Goal: Task Accomplishment & Management: Manage account settings

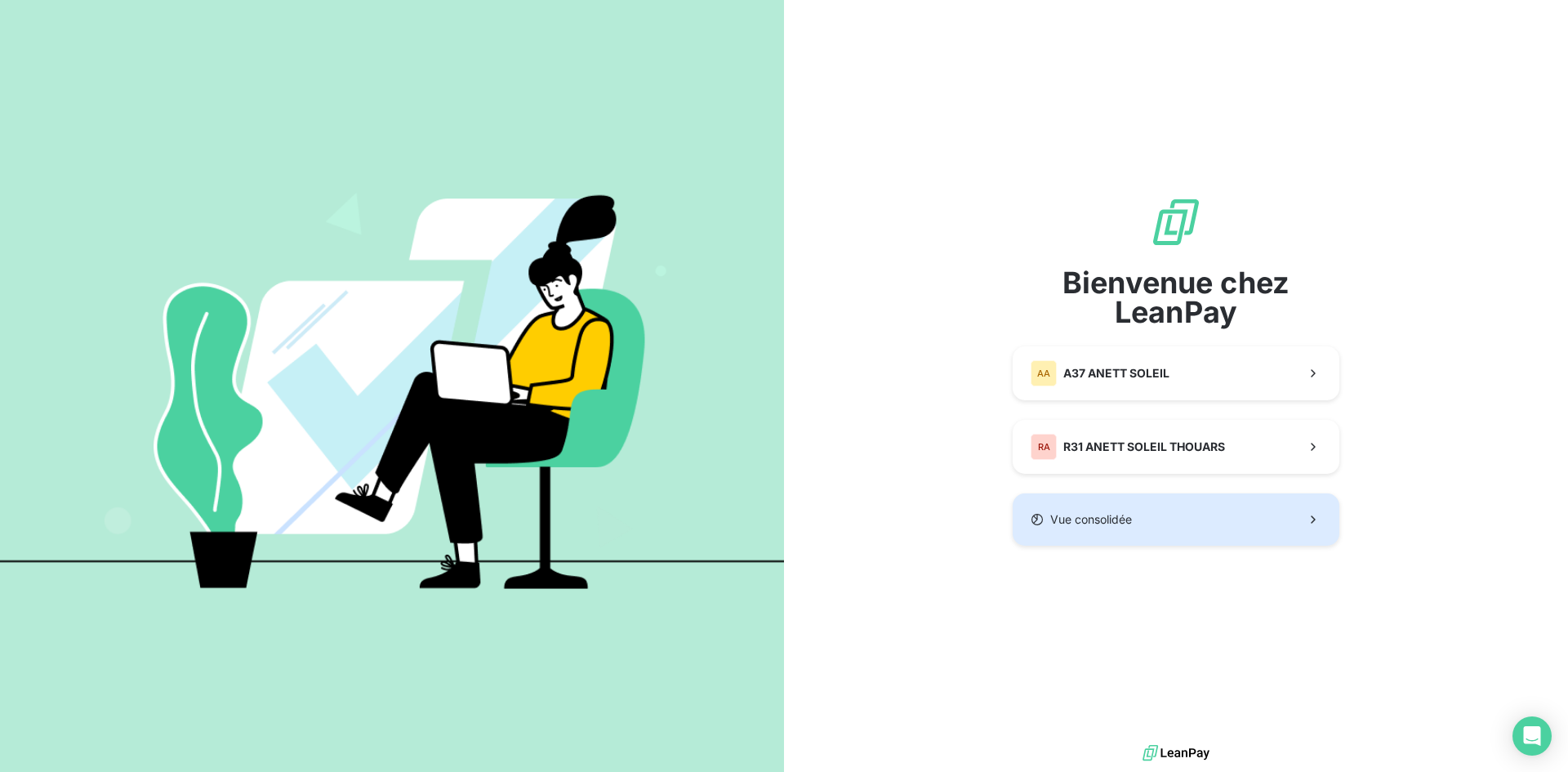
click at [1131, 521] on span "Vue consolidée" at bounding box center [1091, 519] width 82 height 16
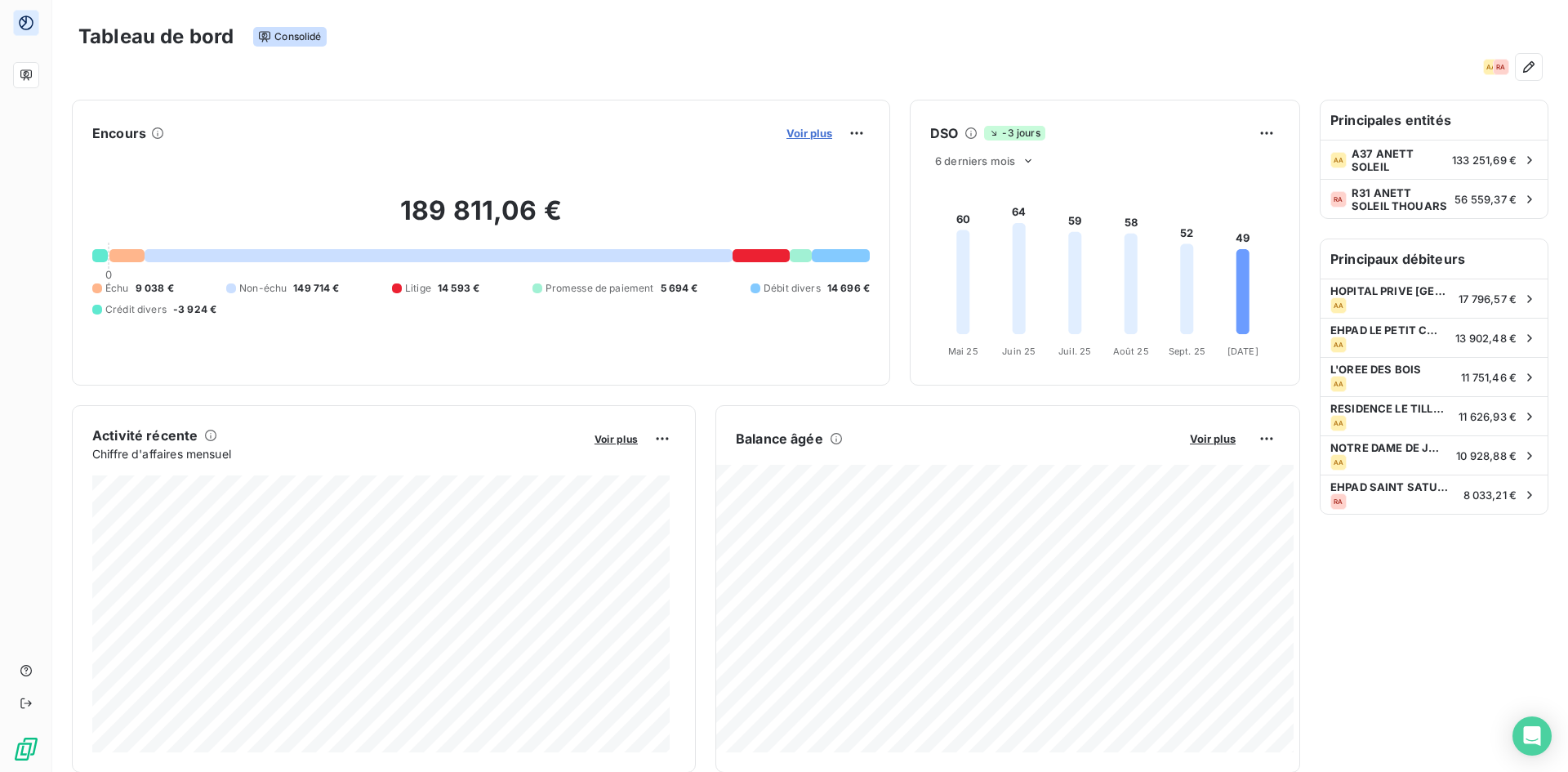
click at [786, 131] on span "Voir plus" at bounding box center [809, 133] width 46 height 13
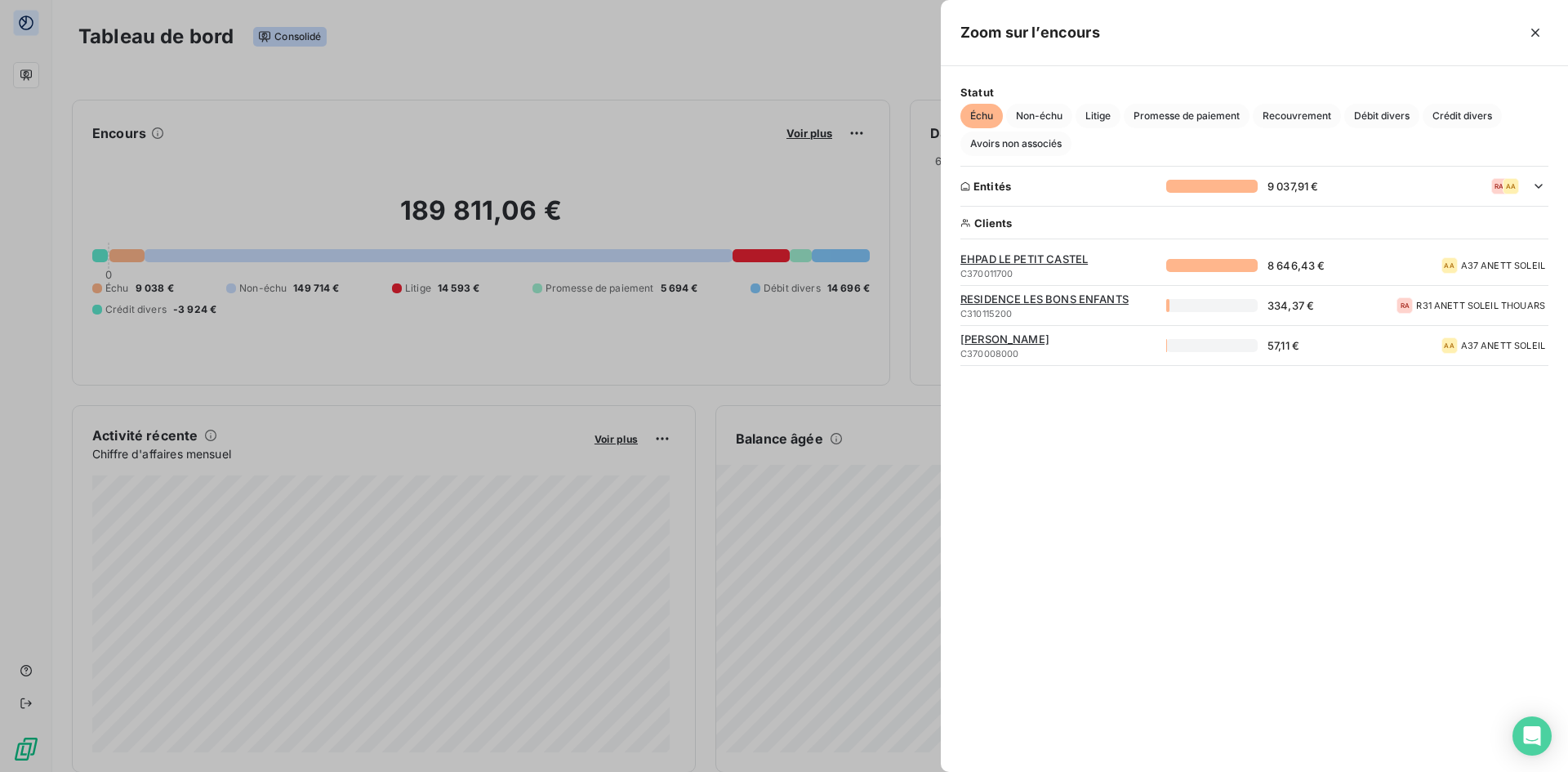
click at [975, 339] on span "[PERSON_NAME]" at bounding box center [1059, 339] width 196 height 13
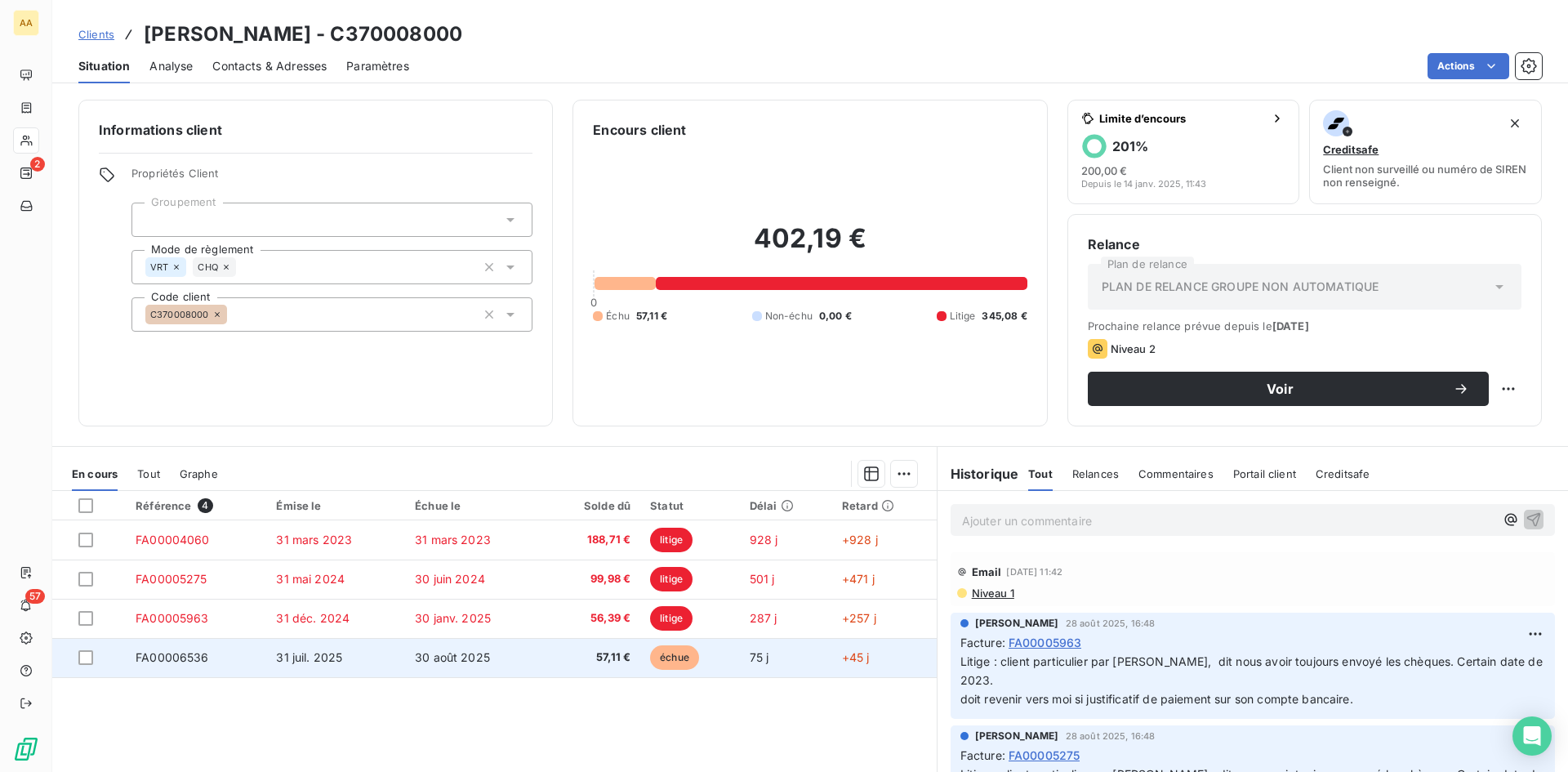
click at [670, 662] on span "échue" at bounding box center [674, 657] width 49 height 25
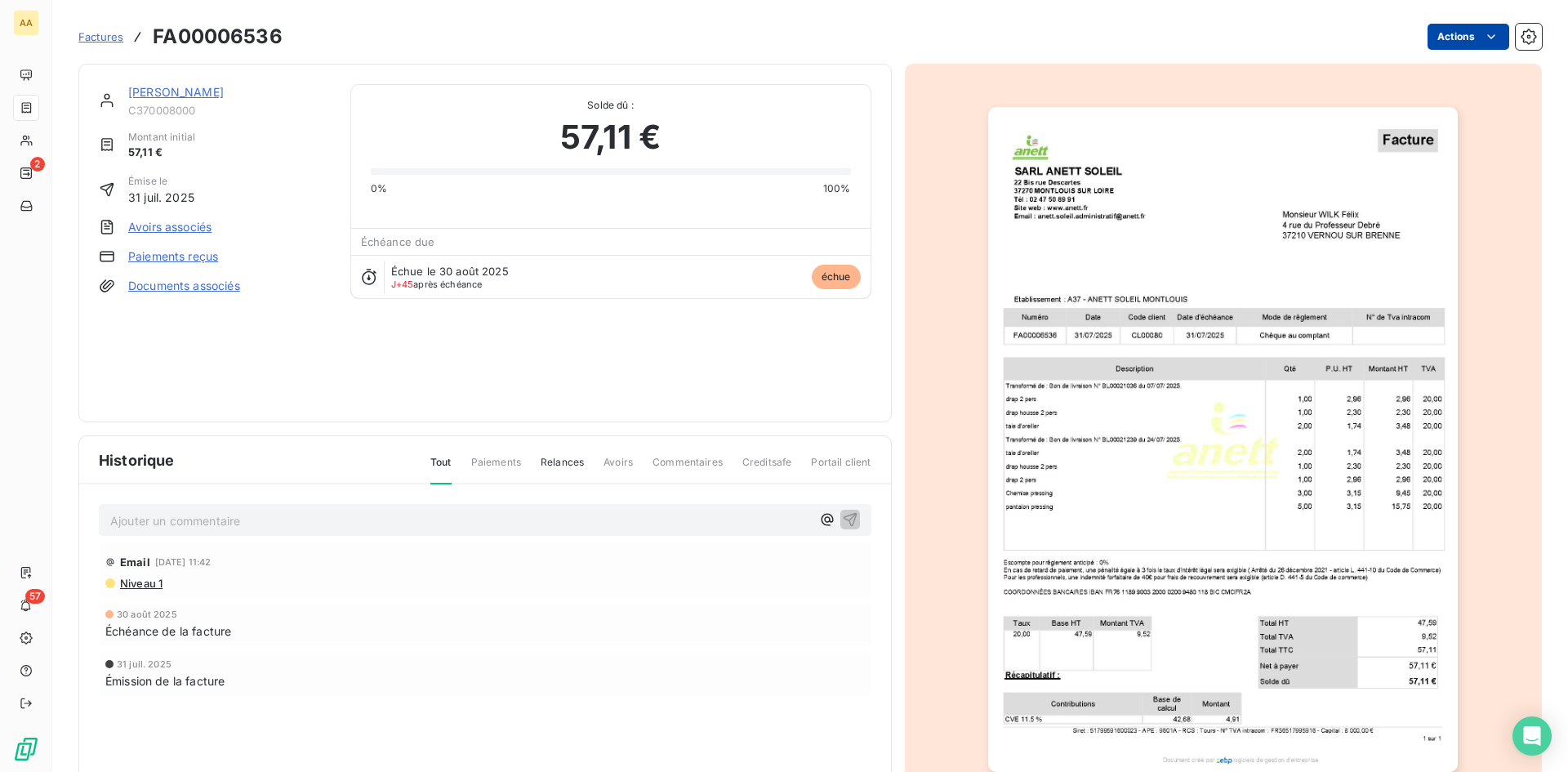
click at [1461, 28] on html "AA 2 57 Factures FA00006536 Actions [PERSON_NAME] C370008000 Montant initial 57…" at bounding box center [784, 386] width 1568 height 772
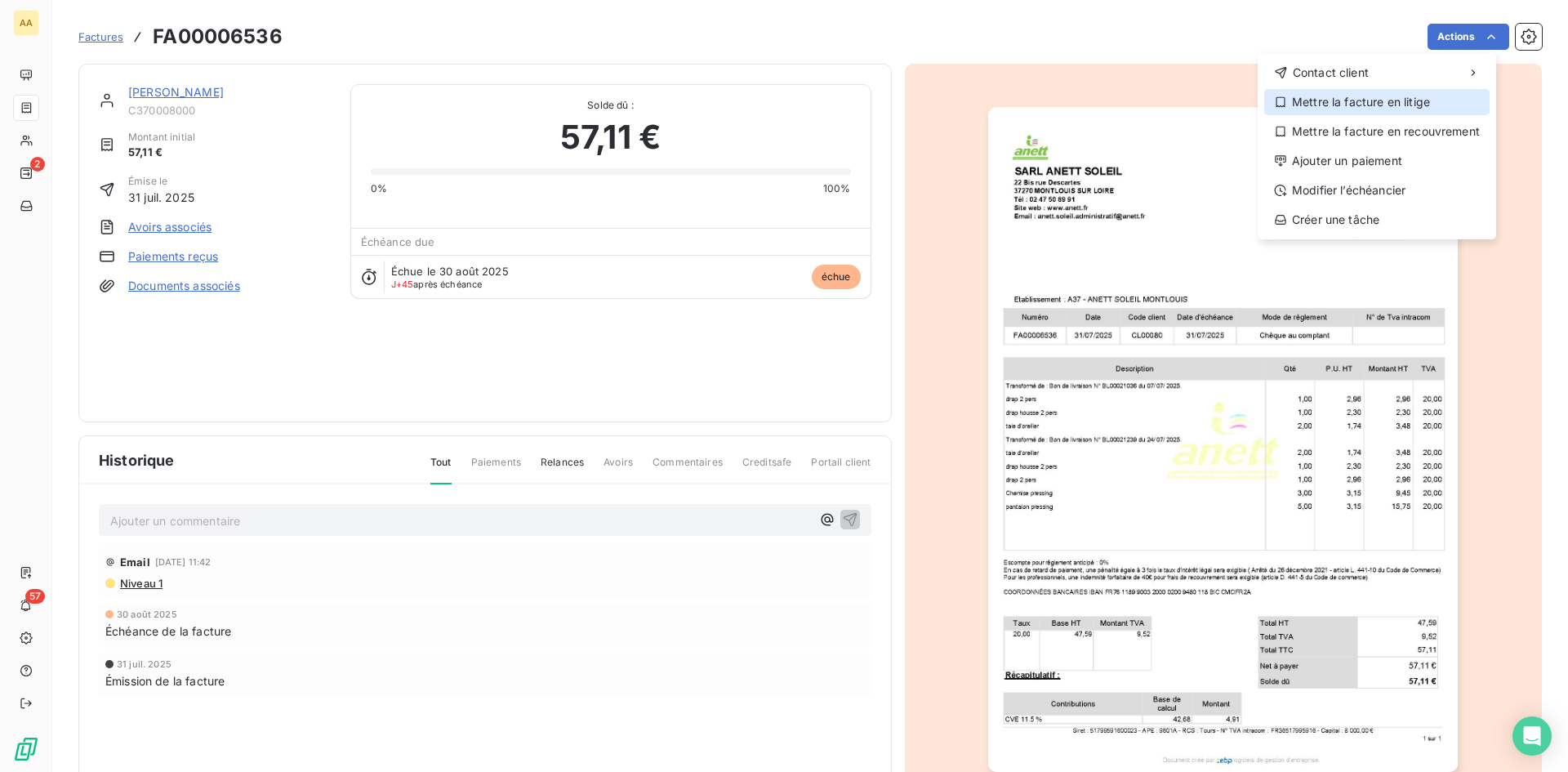
click at [1371, 105] on div "Mettre la facture en litige" at bounding box center [1377, 102] width 225 height 26
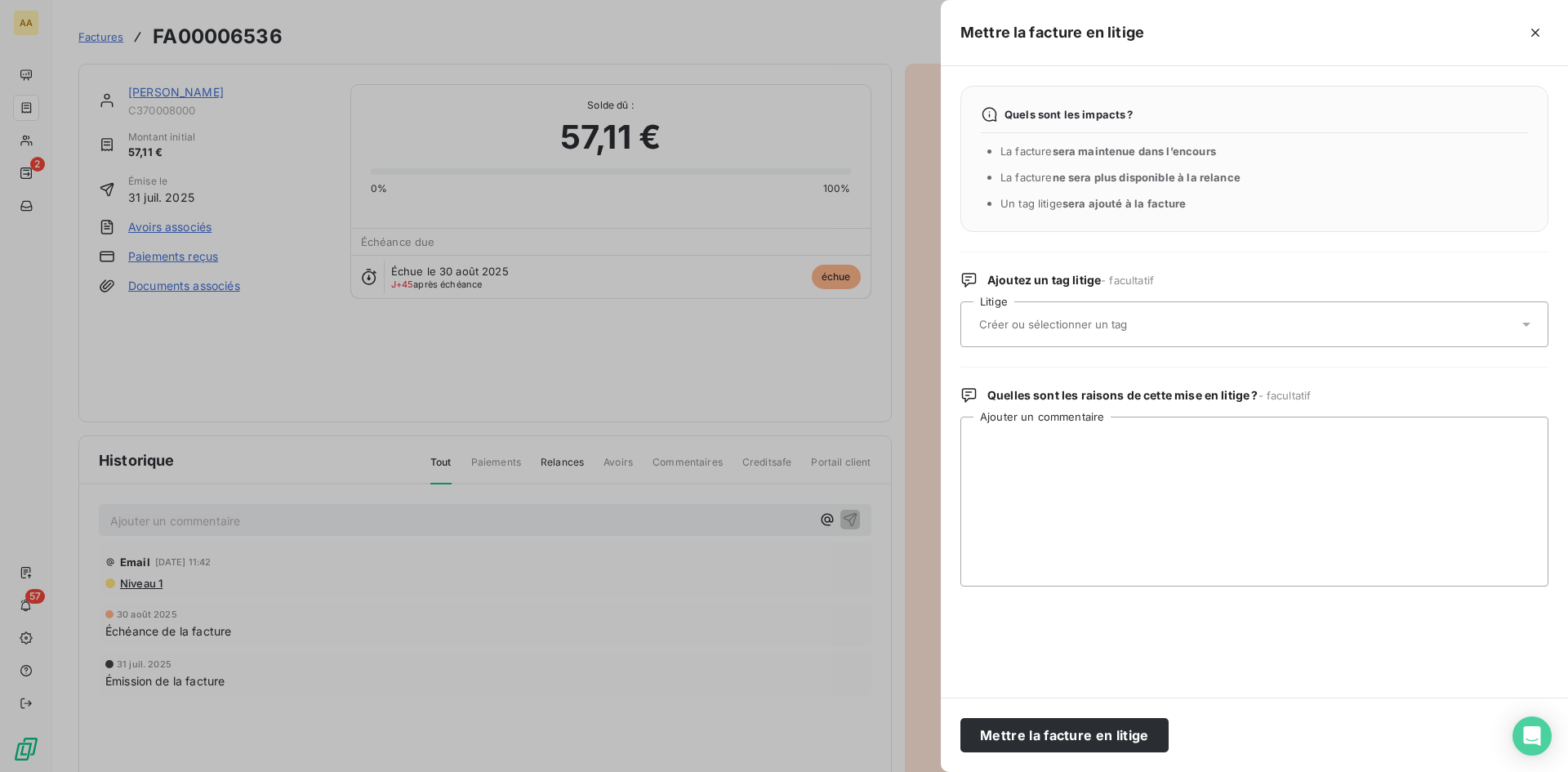
click at [1113, 325] on input "text" at bounding box center [1096, 323] width 238 height 14
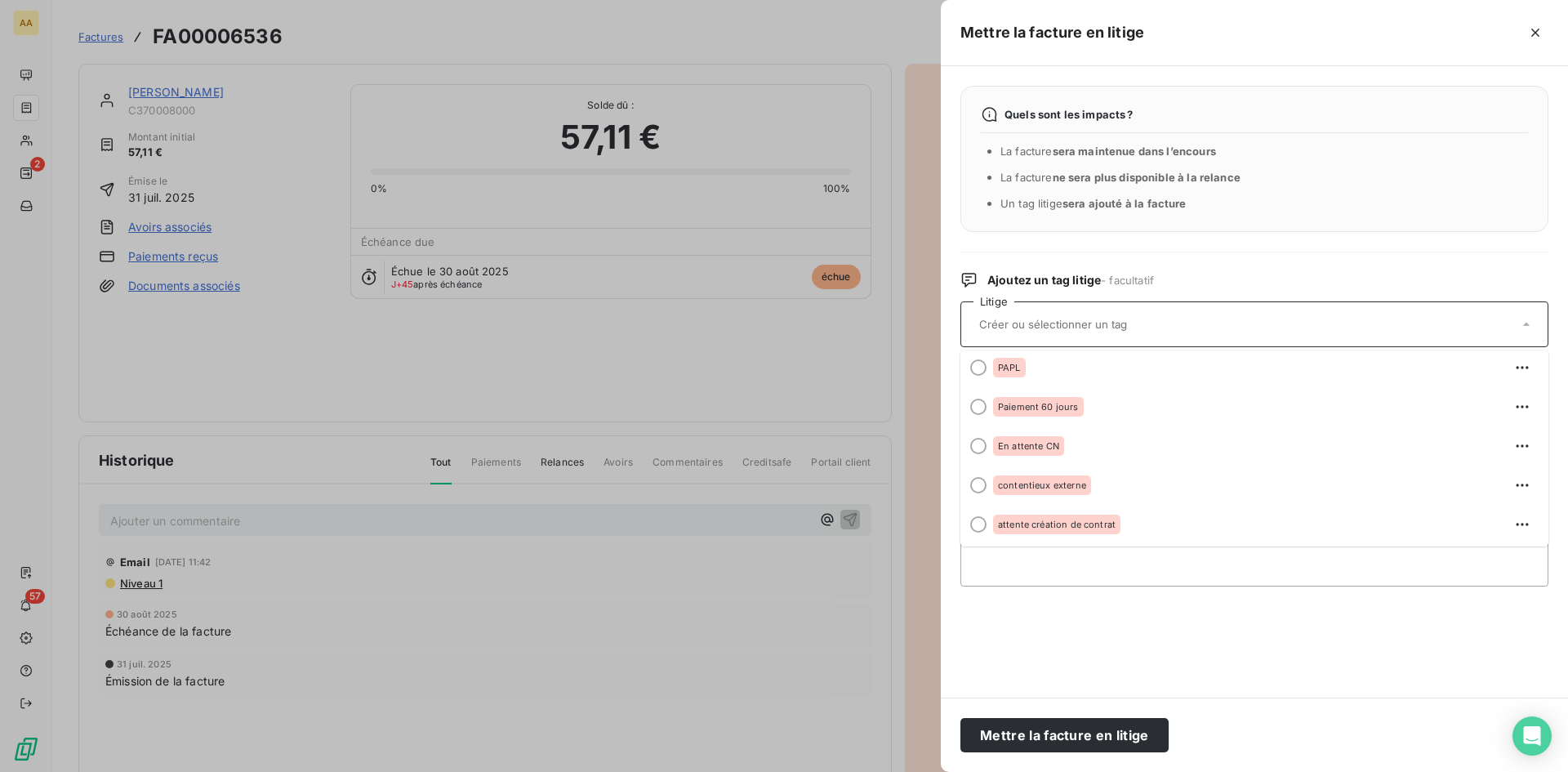
scroll to position [281, 0]
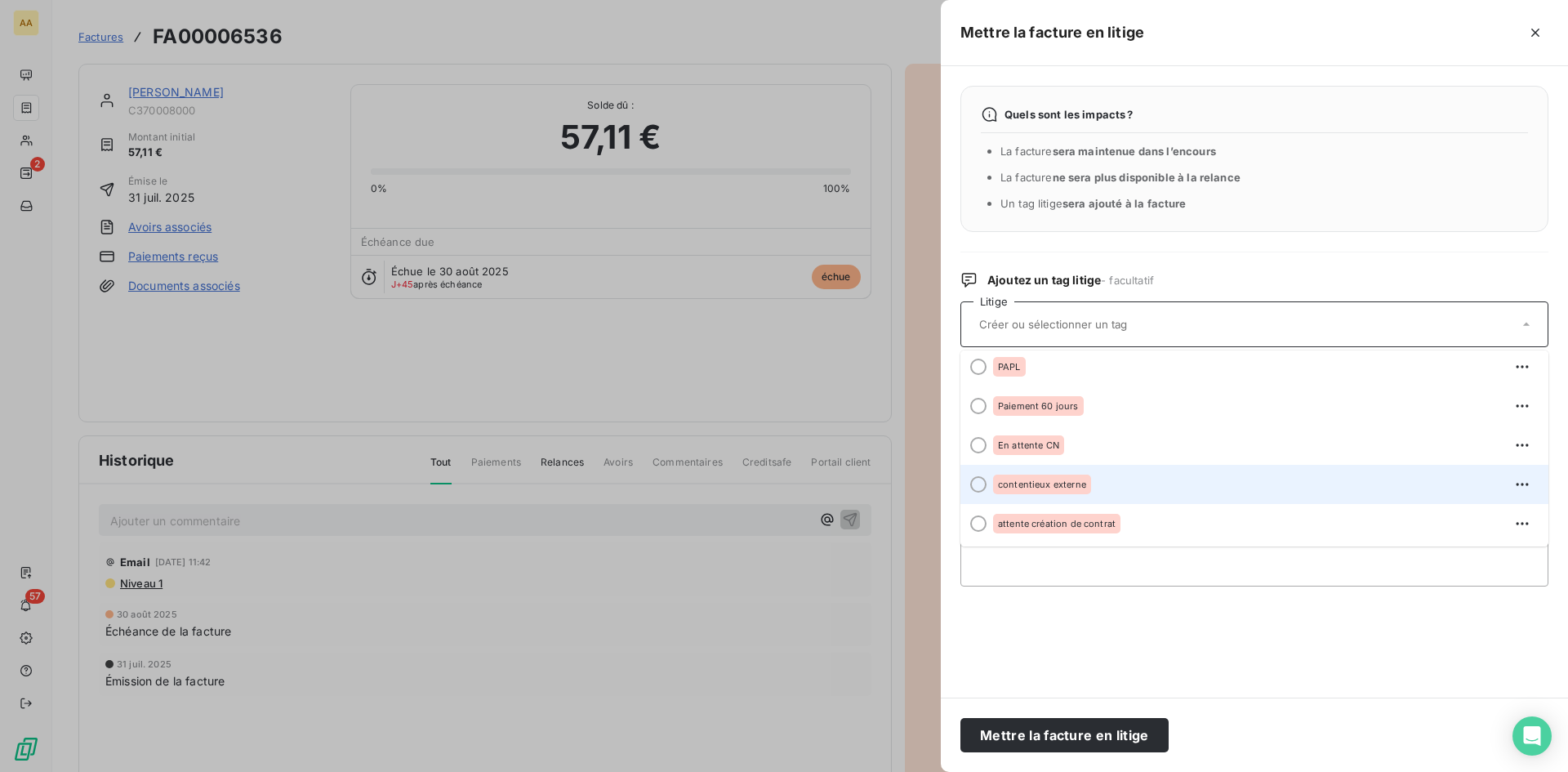
click at [978, 485] on div at bounding box center [978, 484] width 16 height 16
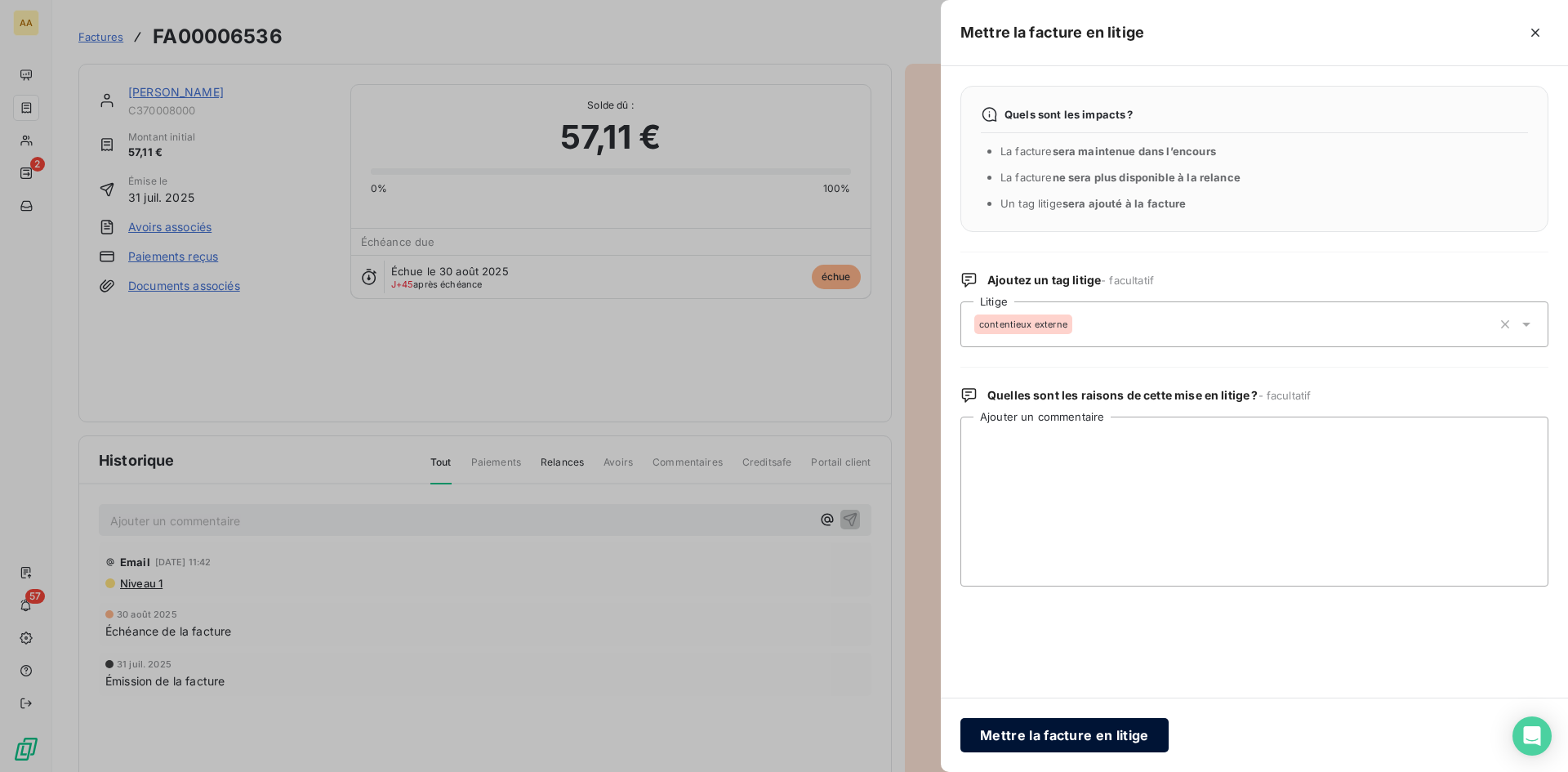
click at [1079, 737] on button "Mettre la facture en litige" at bounding box center [1065, 735] width 208 height 35
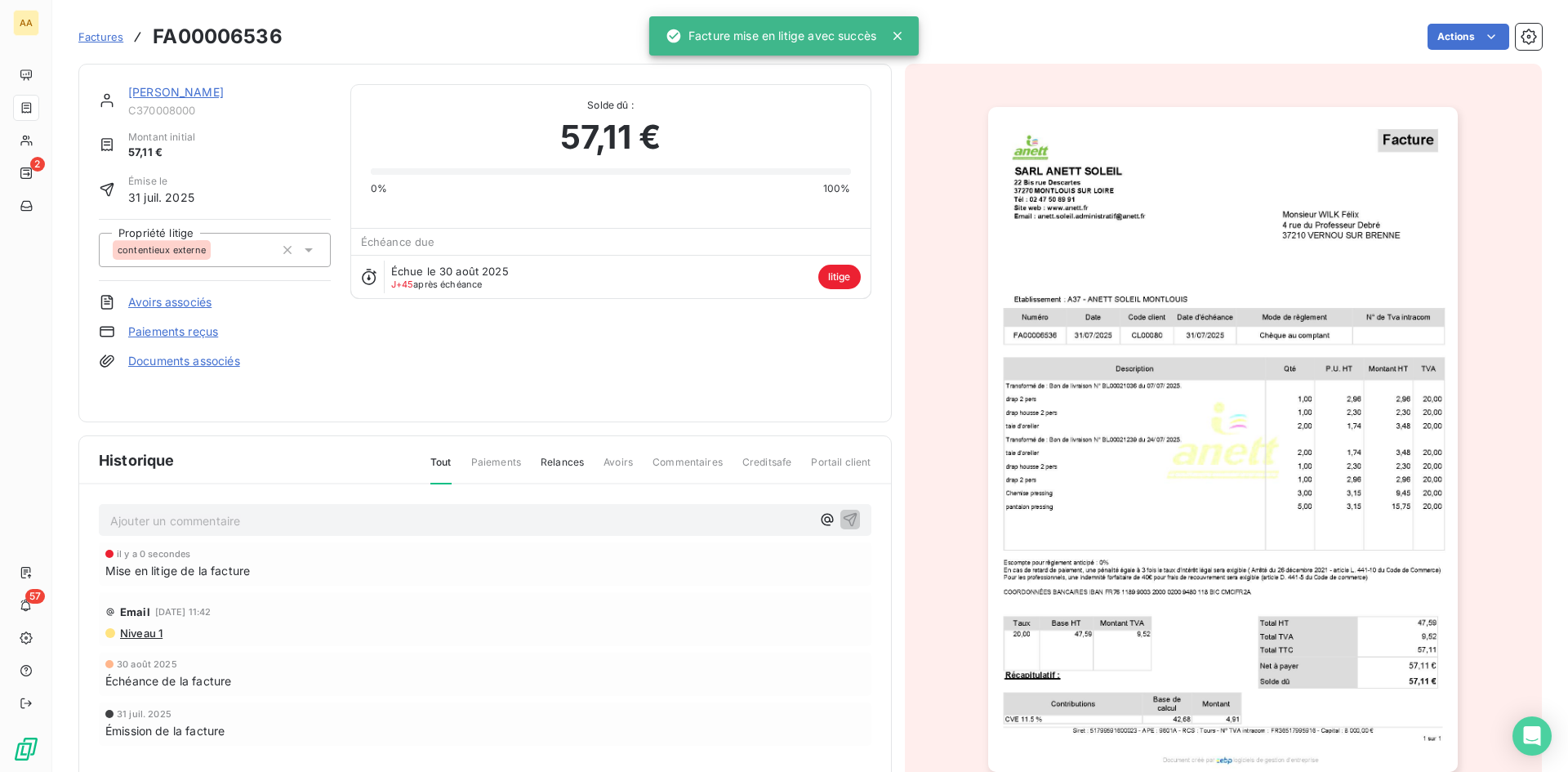
click at [96, 41] on span "Factures" at bounding box center [101, 36] width 45 height 13
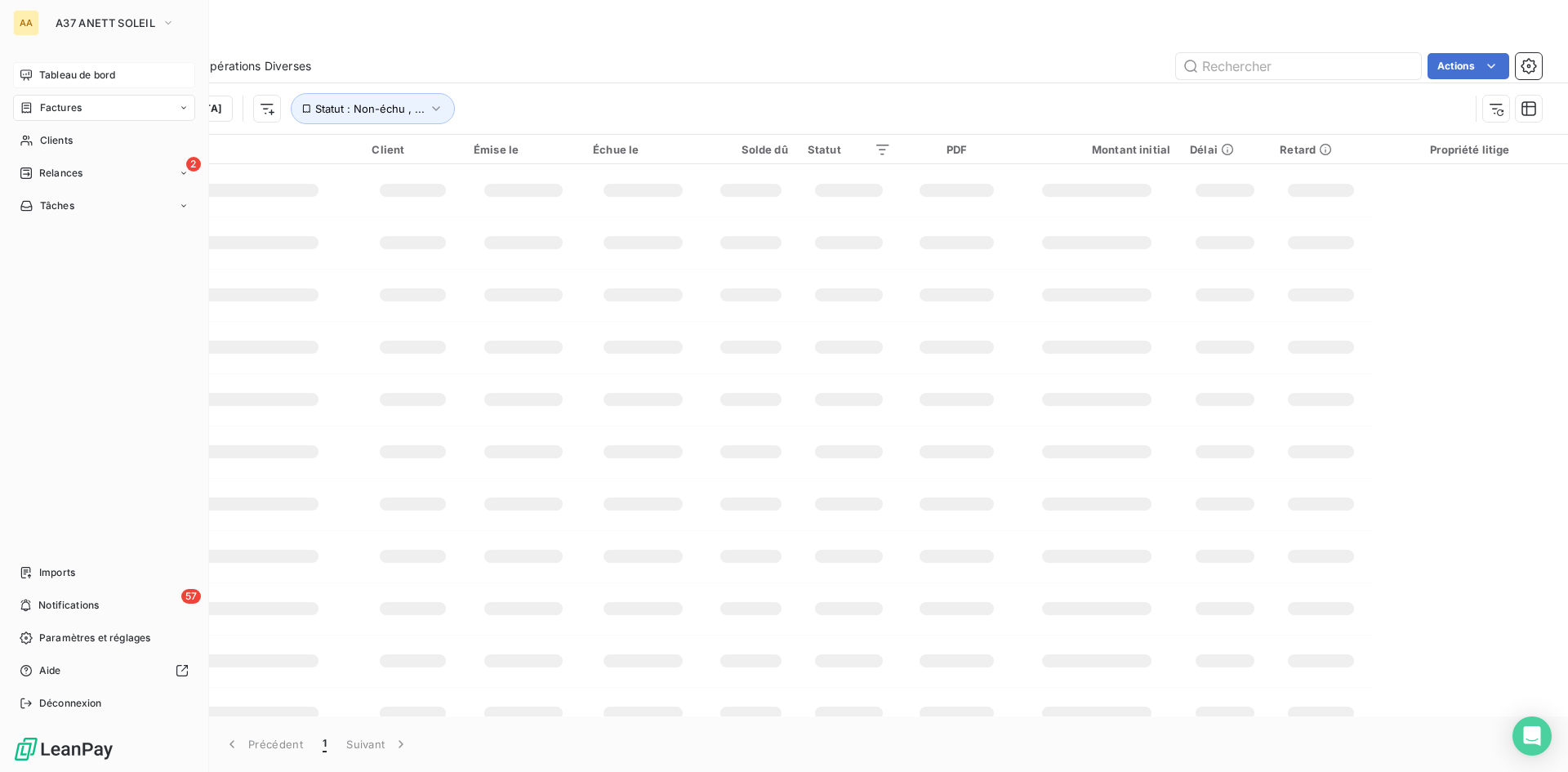
click at [83, 67] on div "Tableau de bord" at bounding box center [103, 74] width 182 height 26
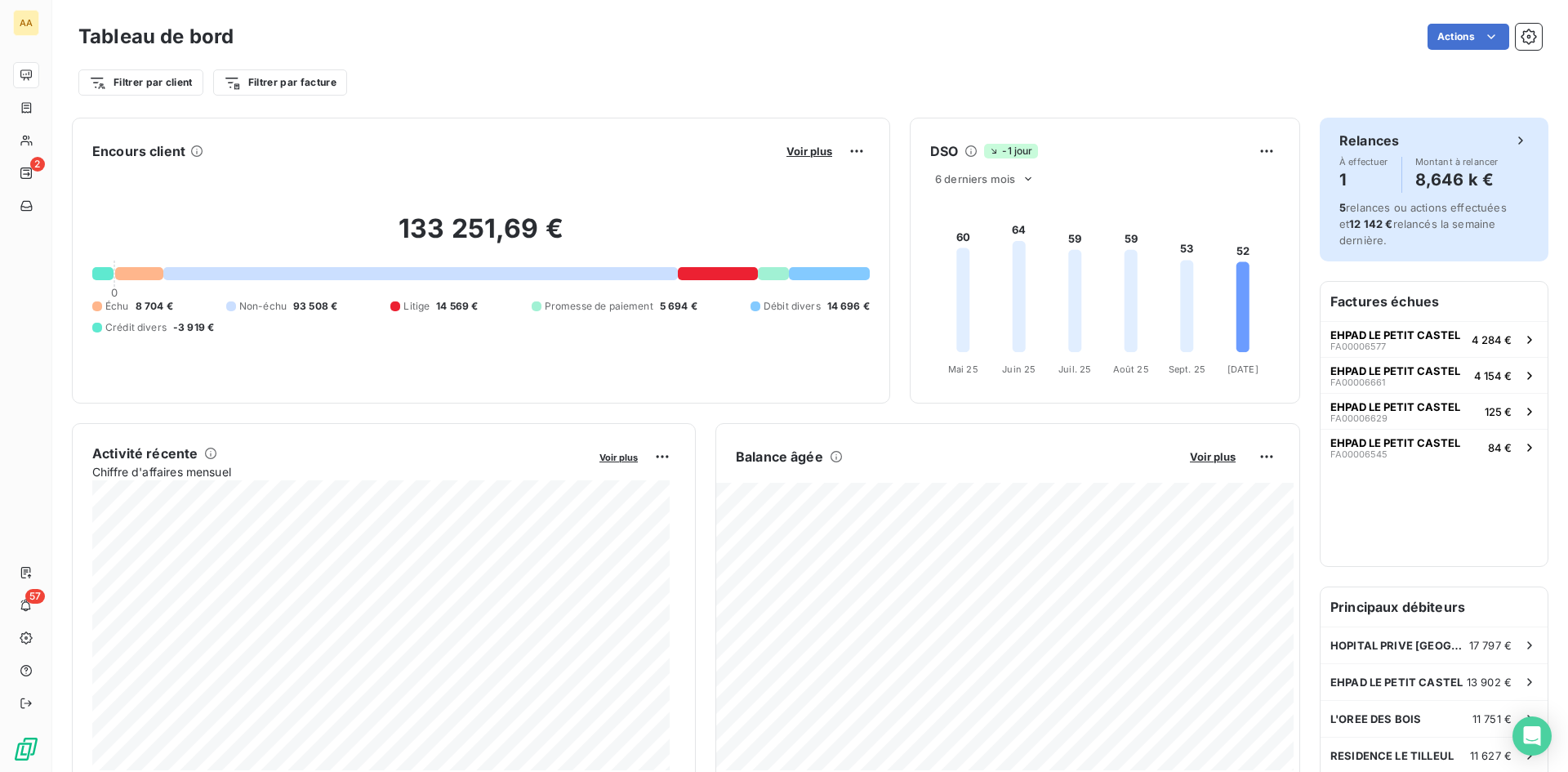
click at [1449, 188] on h4 "8,646 k €" at bounding box center [1457, 179] width 83 height 26
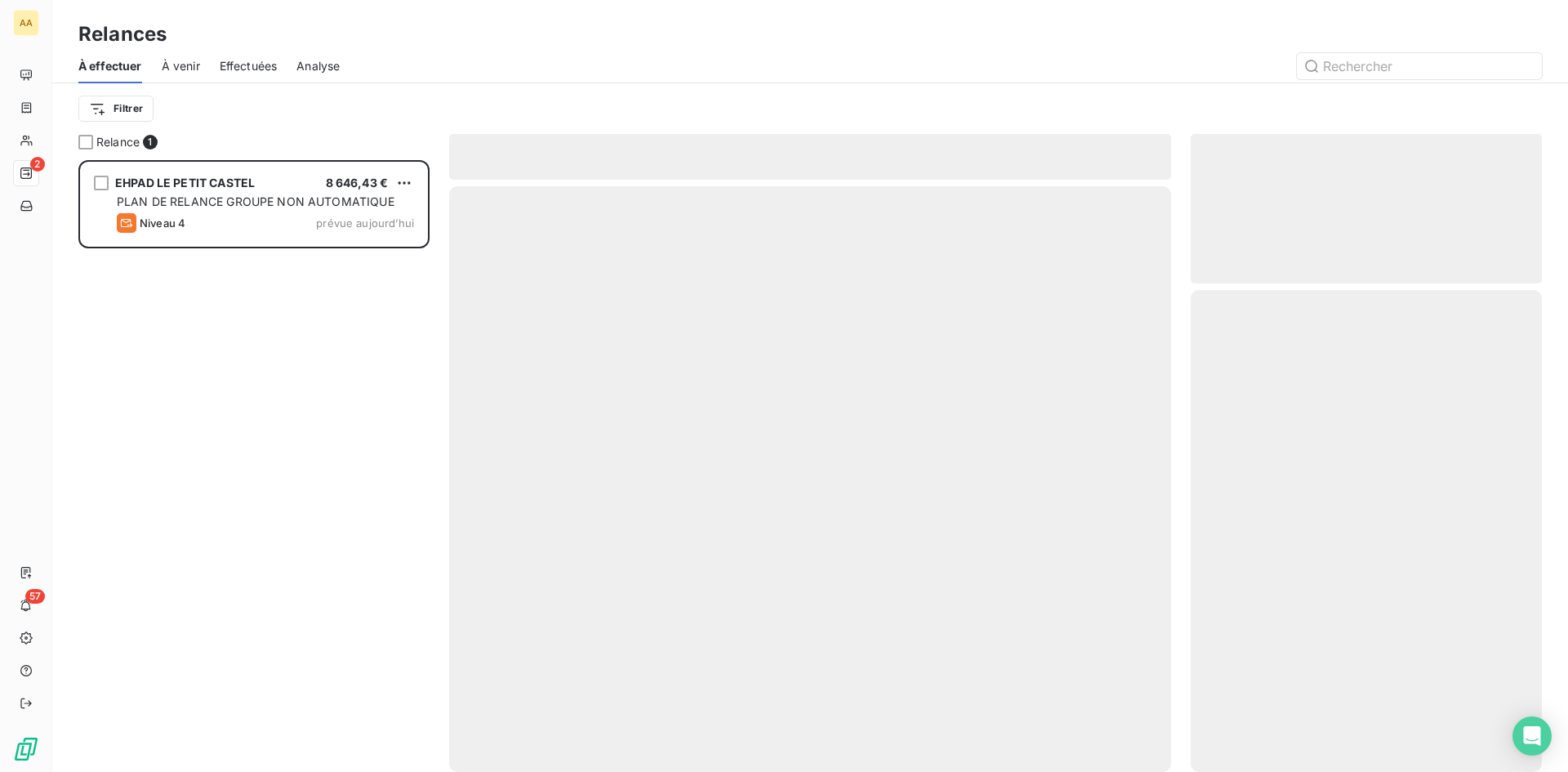
scroll to position [599, 339]
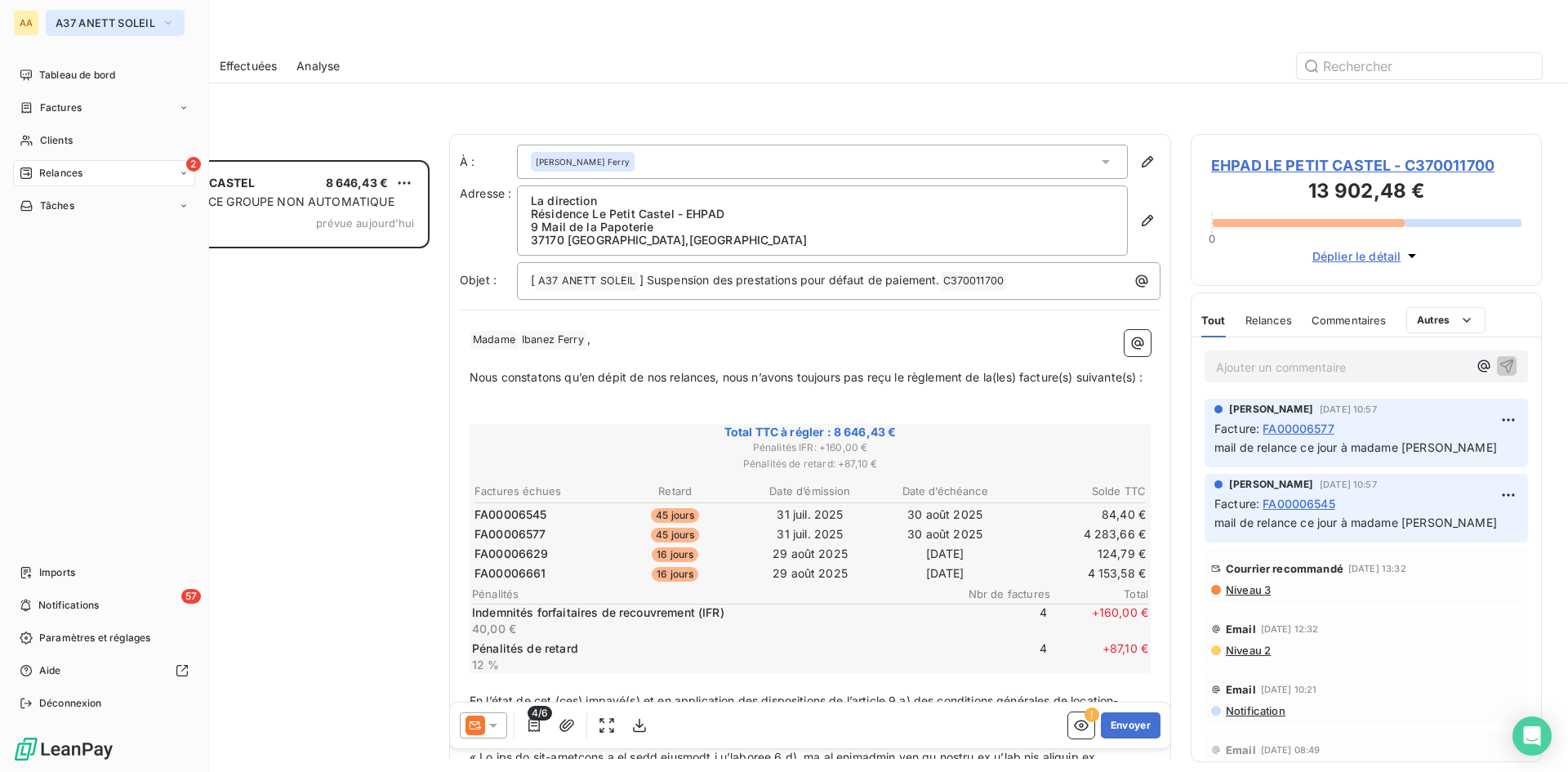
click at [102, 25] on span "A37 ANETT SOLEIL" at bounding box center [106, 22] width 100 height 13
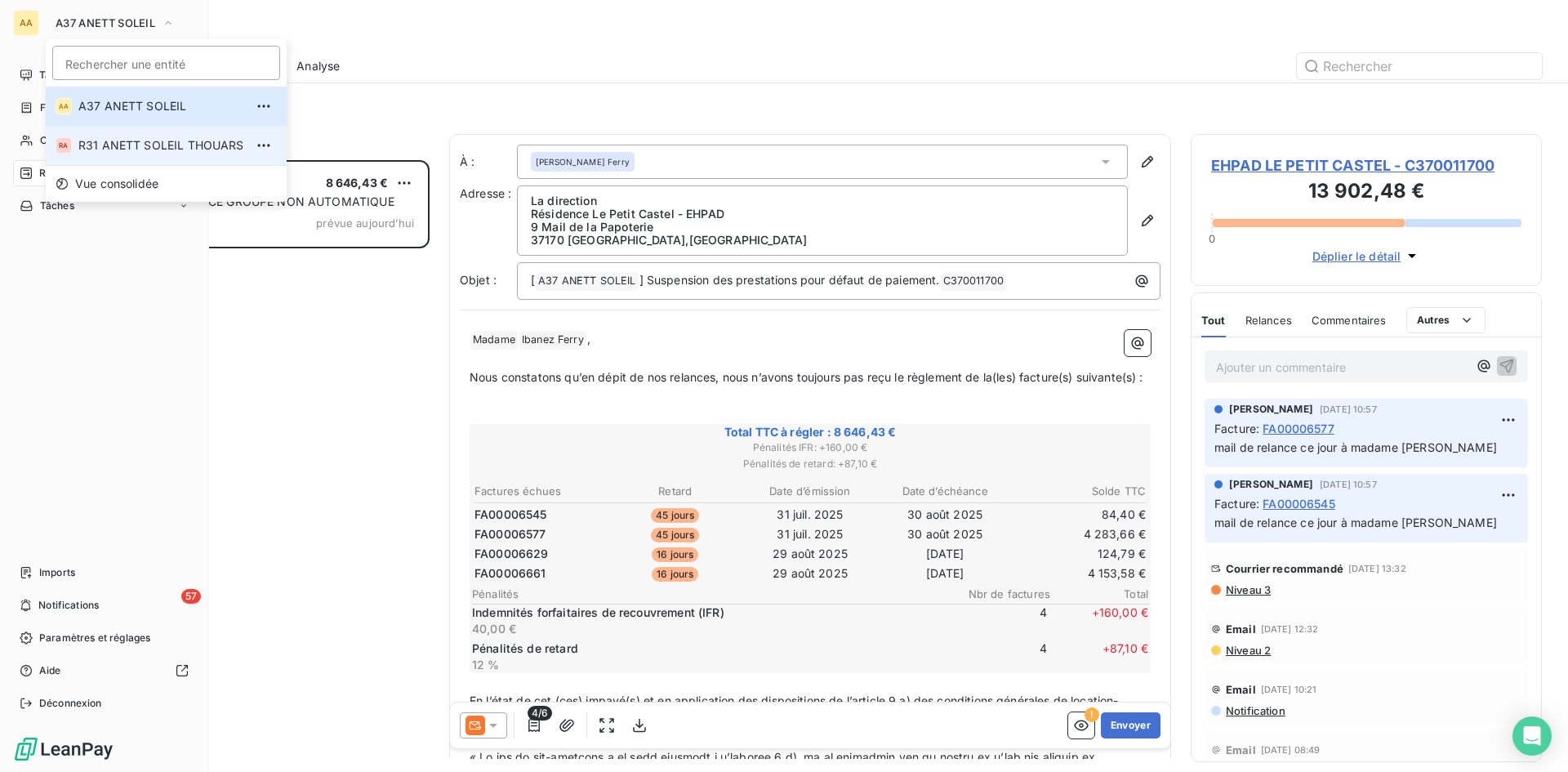
click at [140, 141] on span "R31 ANETT SOLEIL THOUARS" at bounding box center [162, 145] width 166 height 16
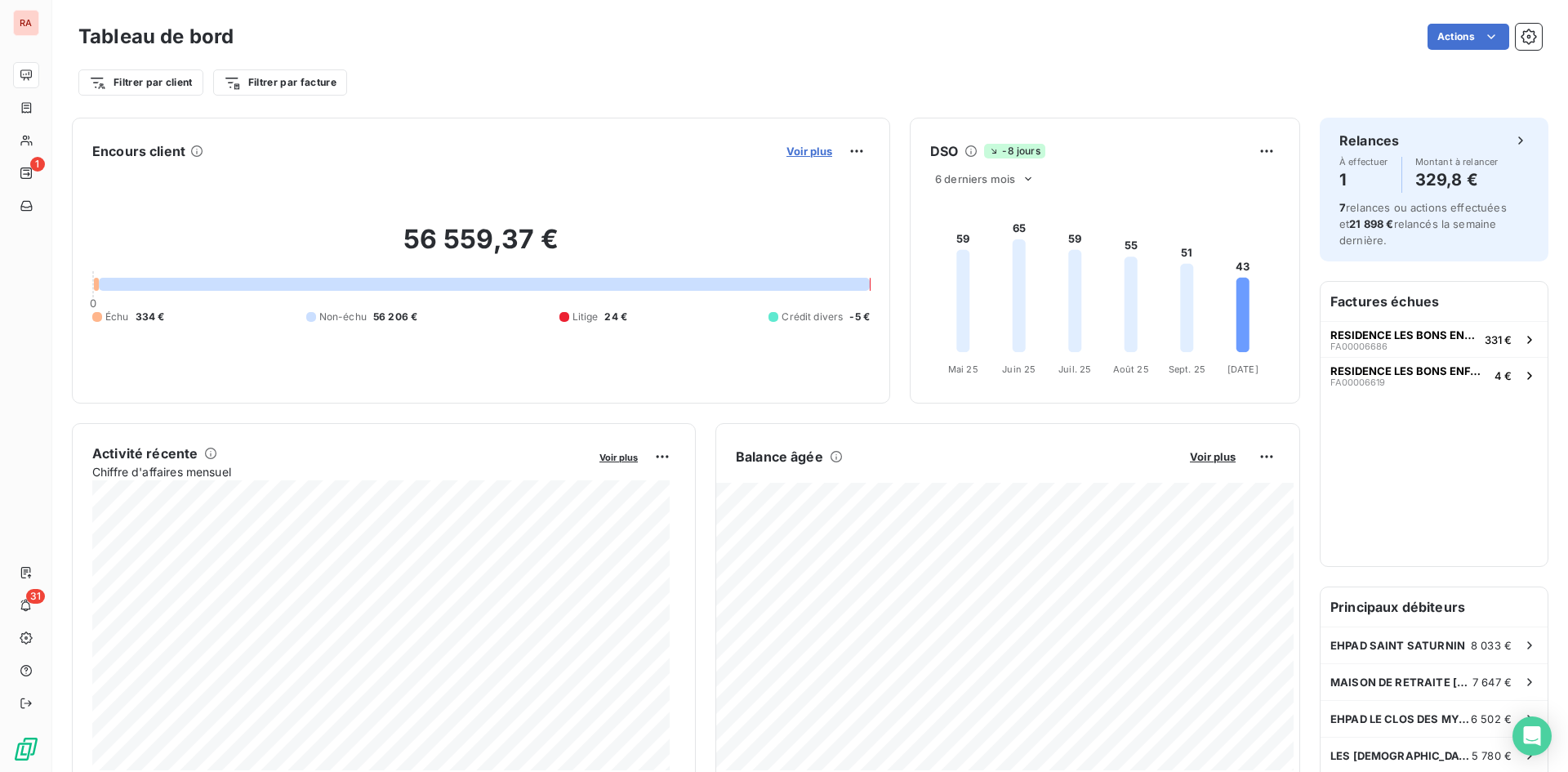
click at [804, 149] on span "Voir plus" at bounding box center [809, 151] width 46 height 13
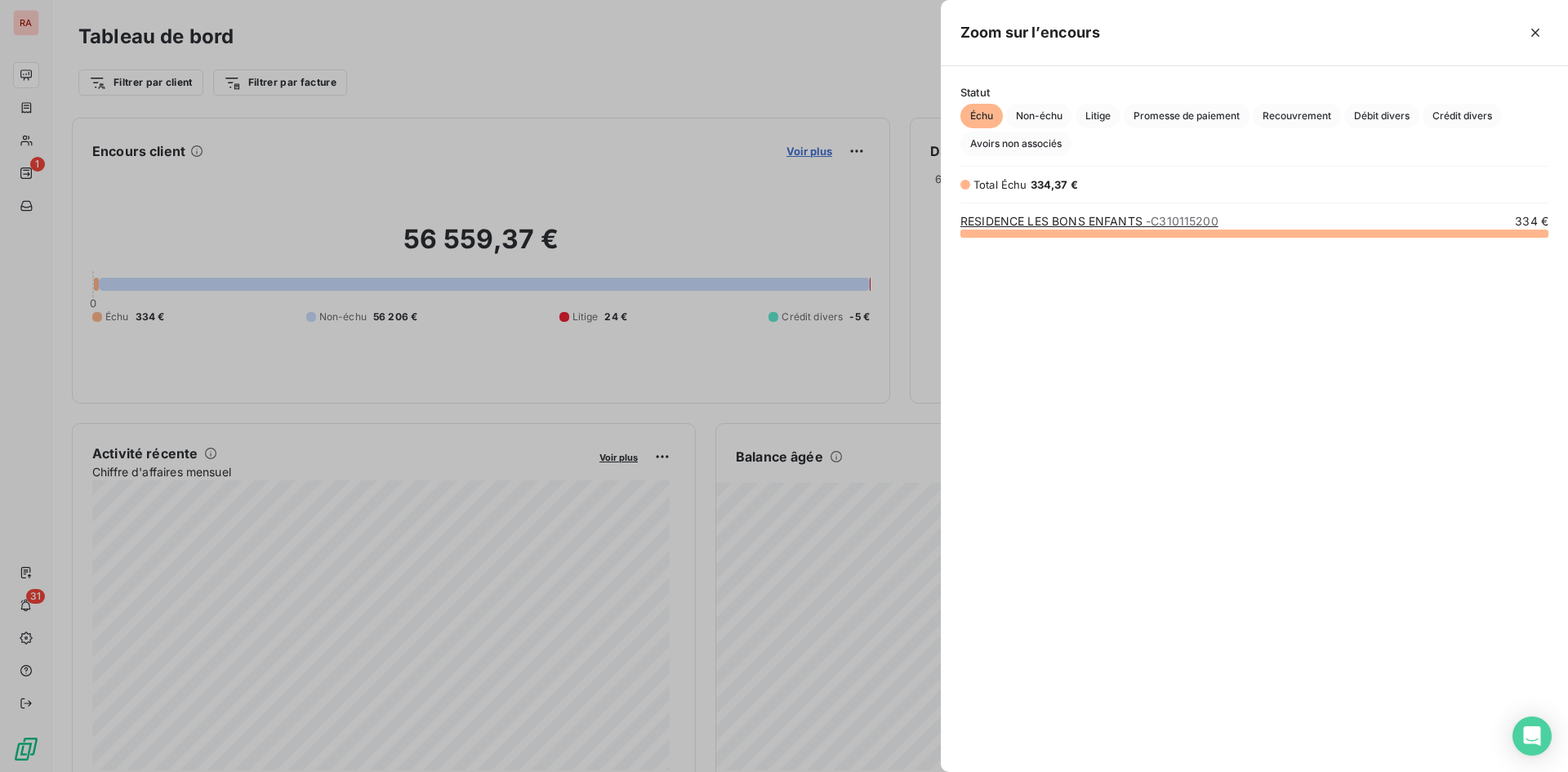
scroll to position [527, 615]
click at [1092, 117] on span "Litige" at bounding box center [1098, 116] width 45 height 25
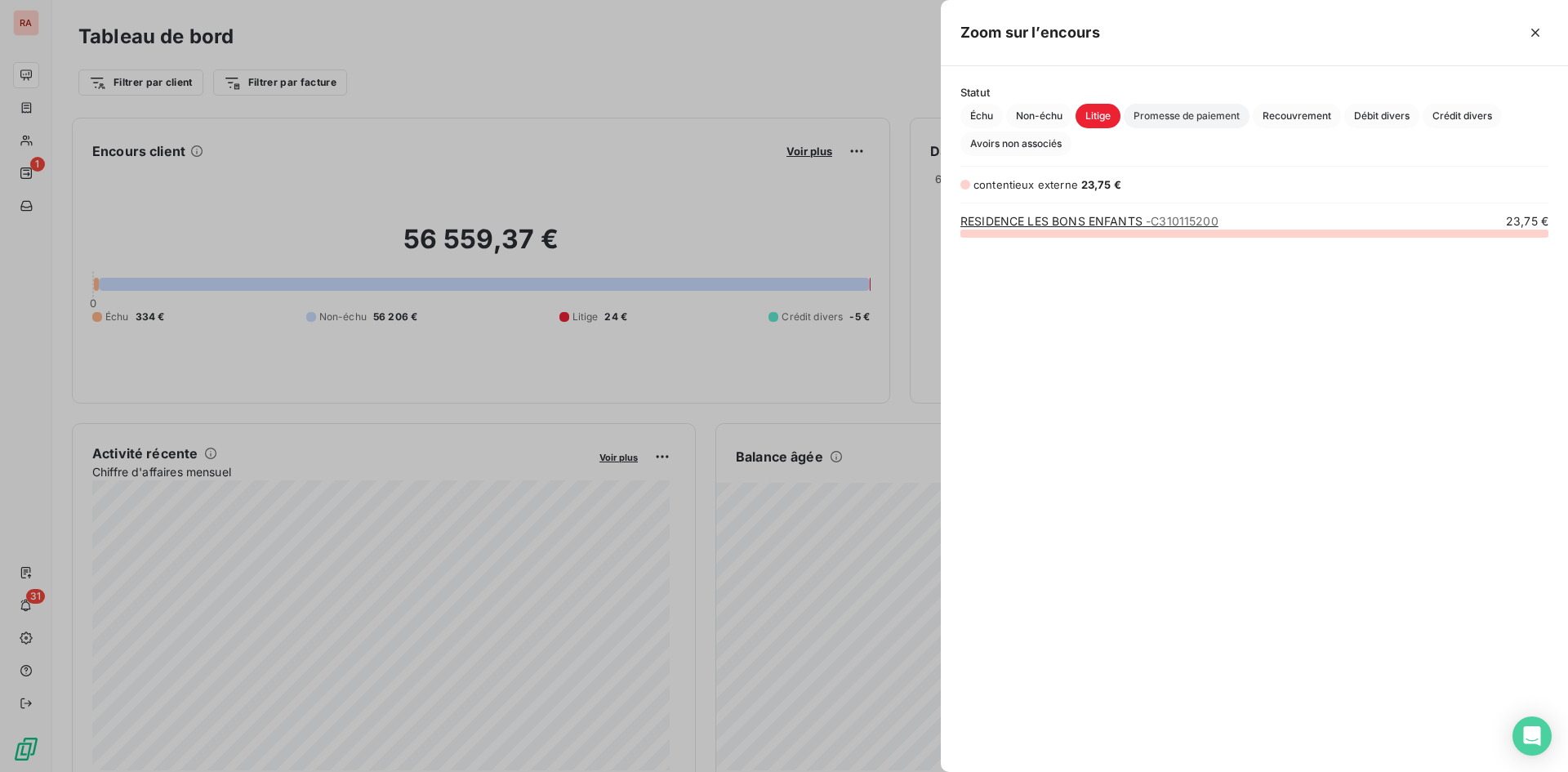
click at [1204, 118] on span "Promesse de paiement" at bounding box center [1186, 116] width 126 height 25
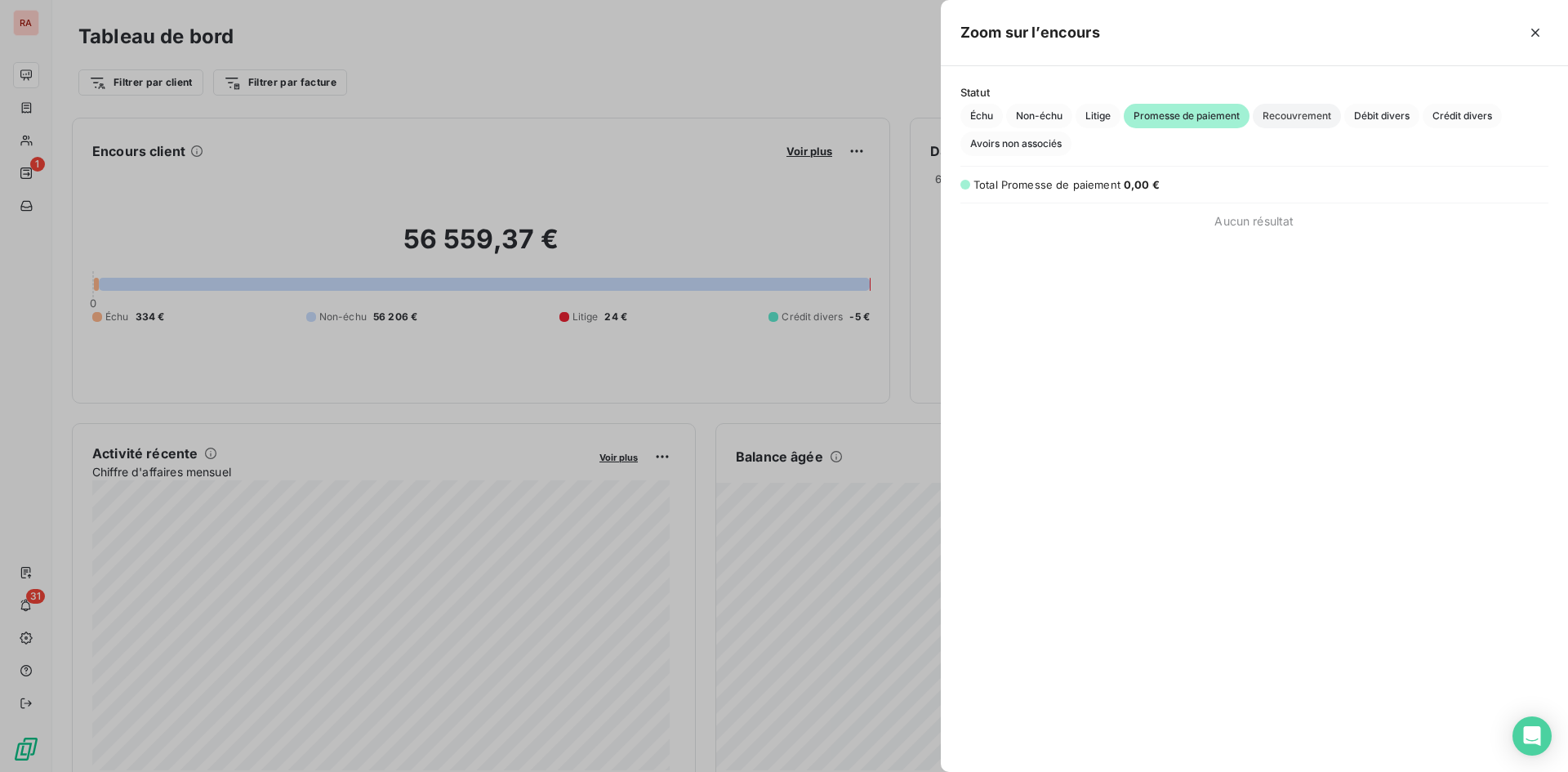
click at [1290, 113] on span "Recouvrement" at bounding box center [1297, 116] width 88 height 25
click at [1373, 113] on span "Débit divers" at bounding box center [1382, 116] width 75 height 25
drag, startPoint x: 1448, startPoint y: 117, endPoint x: 1456, endPoint y: 118, distance: 8.1
click at [1450, 117] on span "Crédit divers" at bounding box center [1462, 116] width 80 height 25
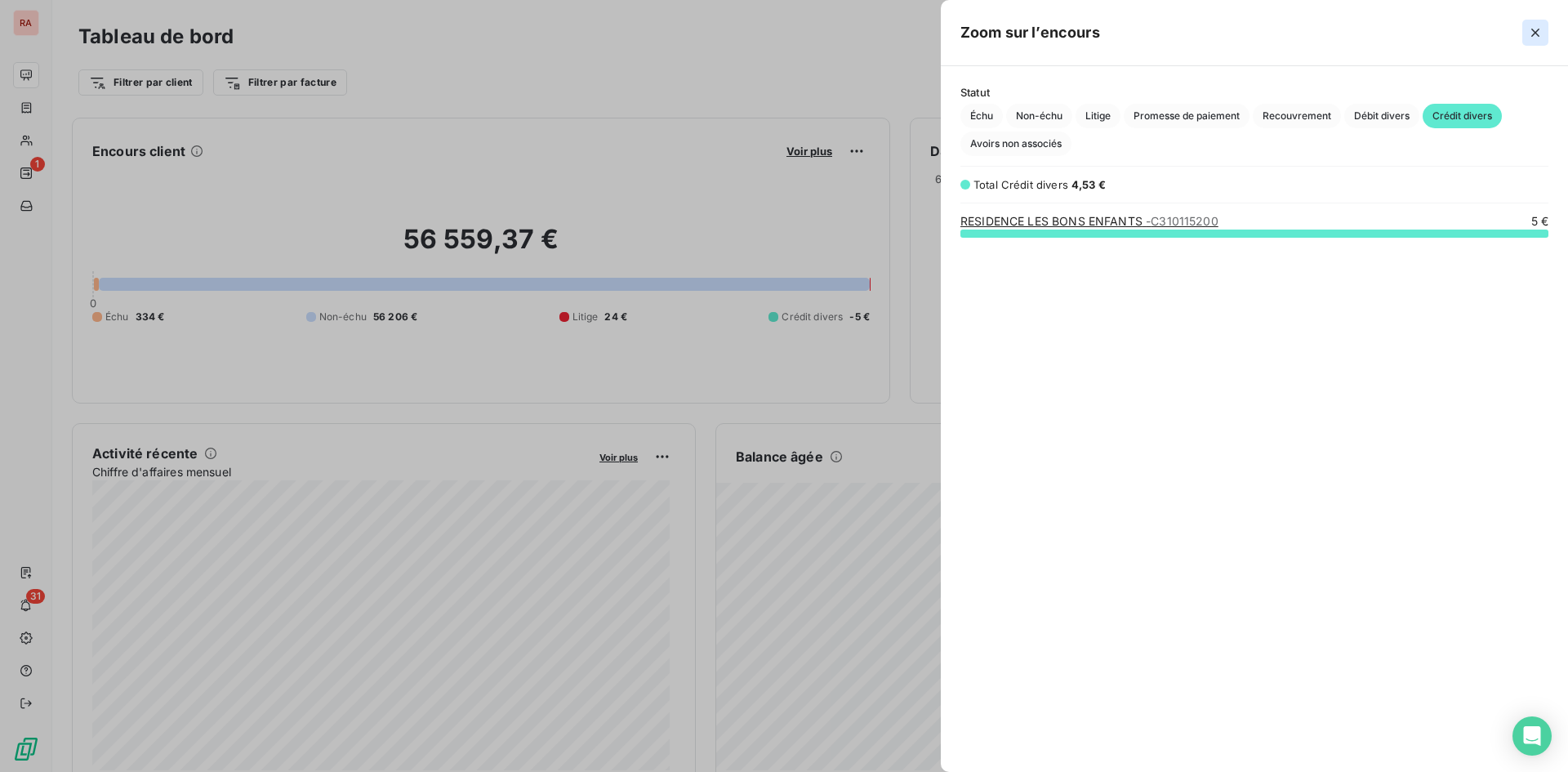
click at [1535, 33] on icon "button" at bounding box center [1536, 33] width 8 height 8
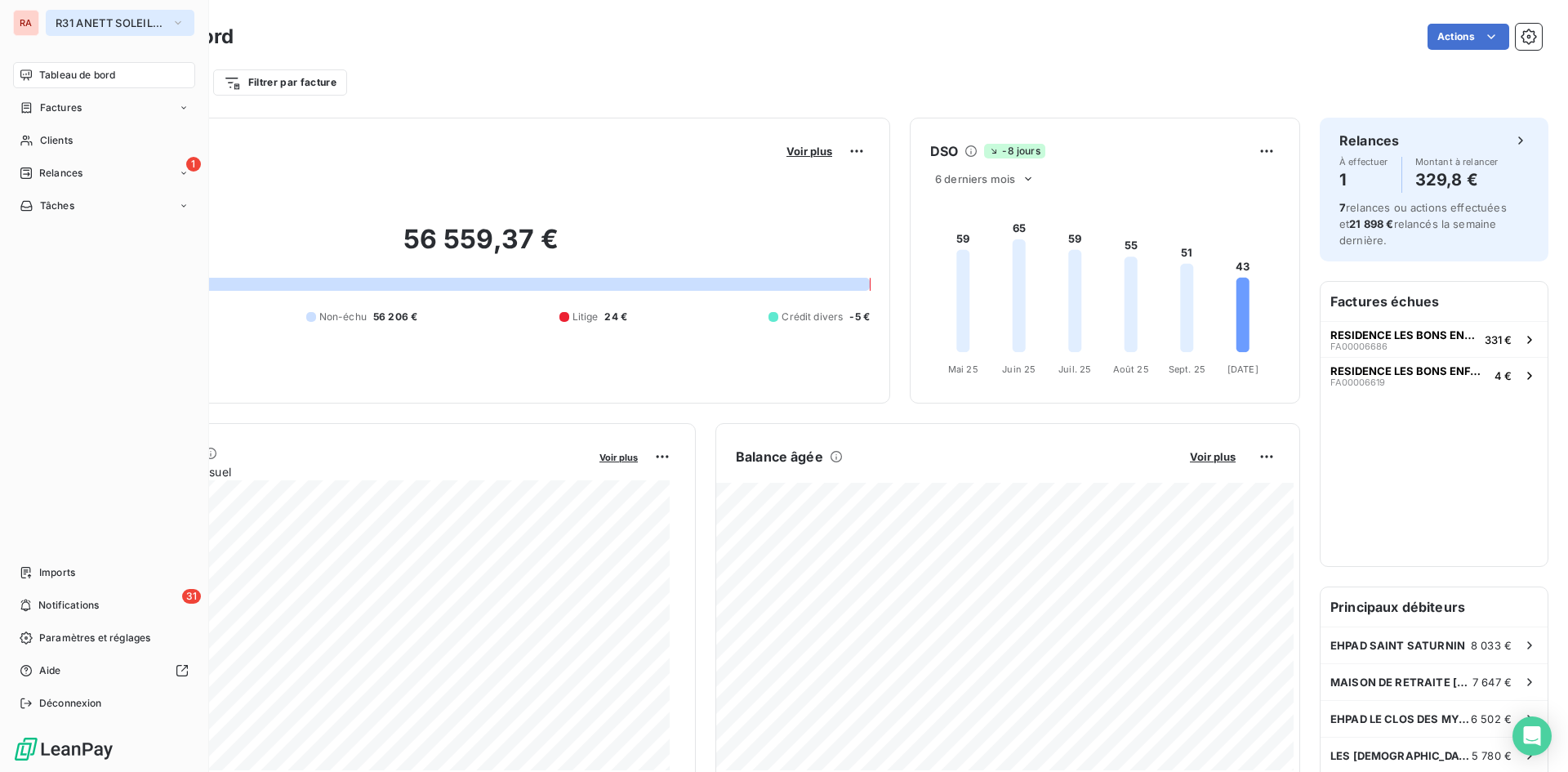
click at [185, 19] on button "R31 ANETT SOLEIL THOUARS" at bounding box center [120, 23] width 149 height 26
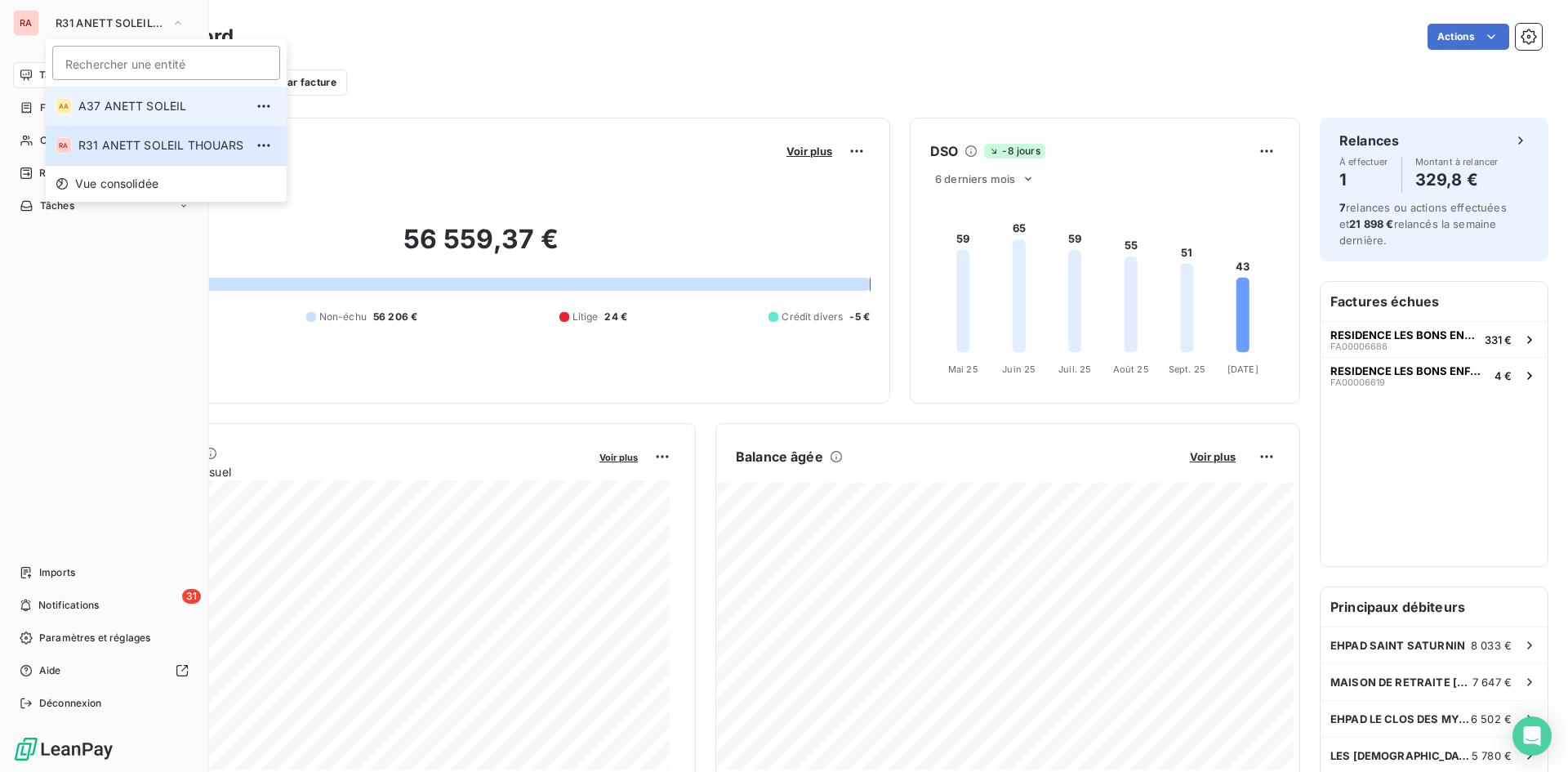
click at [118, 99] on span "A37 ANETT SOLEIL" at bounding box center [162, 106] width 166 height 16
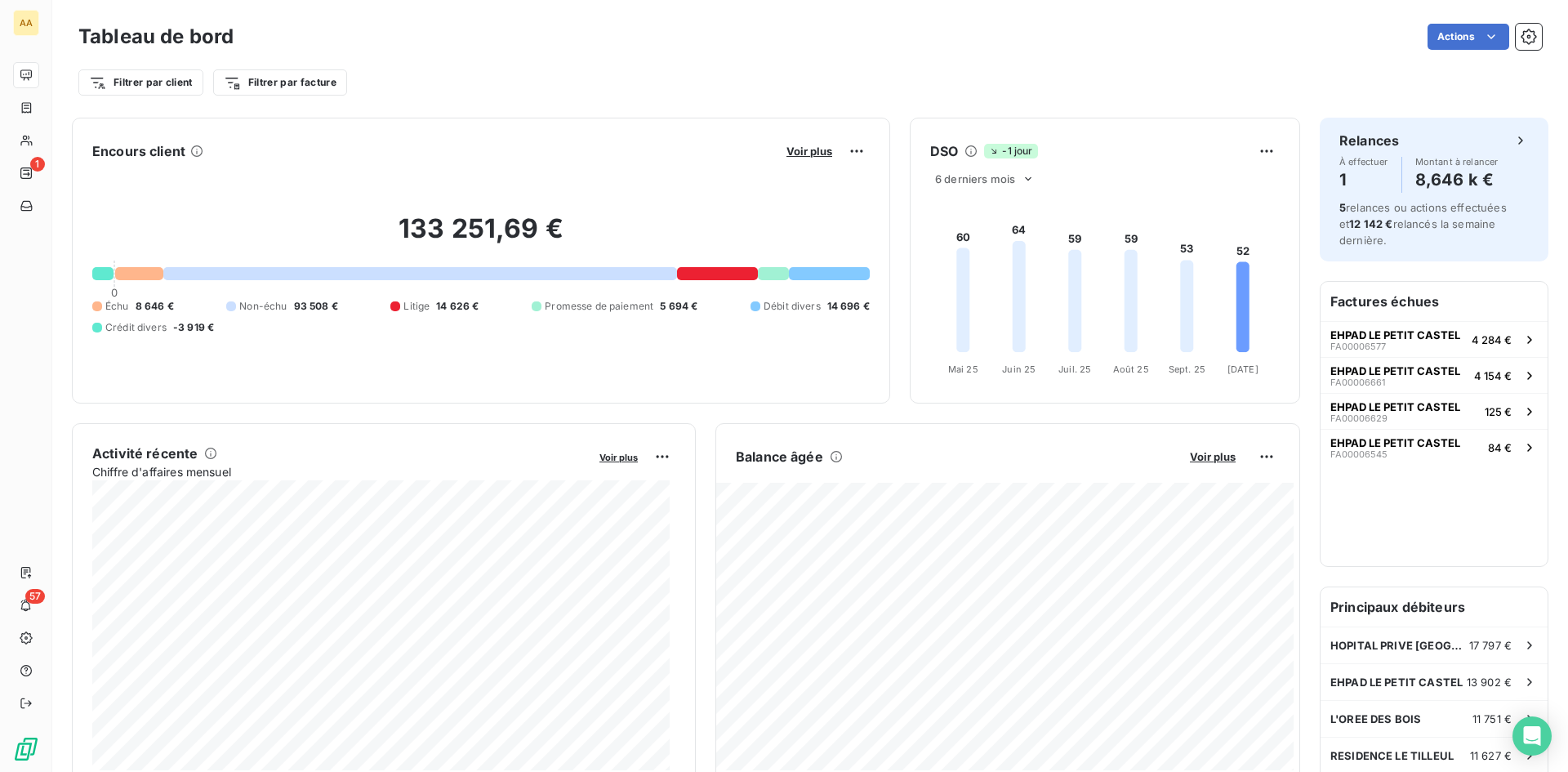
click at [715, 273] on div at bounding box center [717, 273] width 80 height 13
click at [790, 154] on span "Voir plus" at bounding box center [809, 151] width 46 height 13
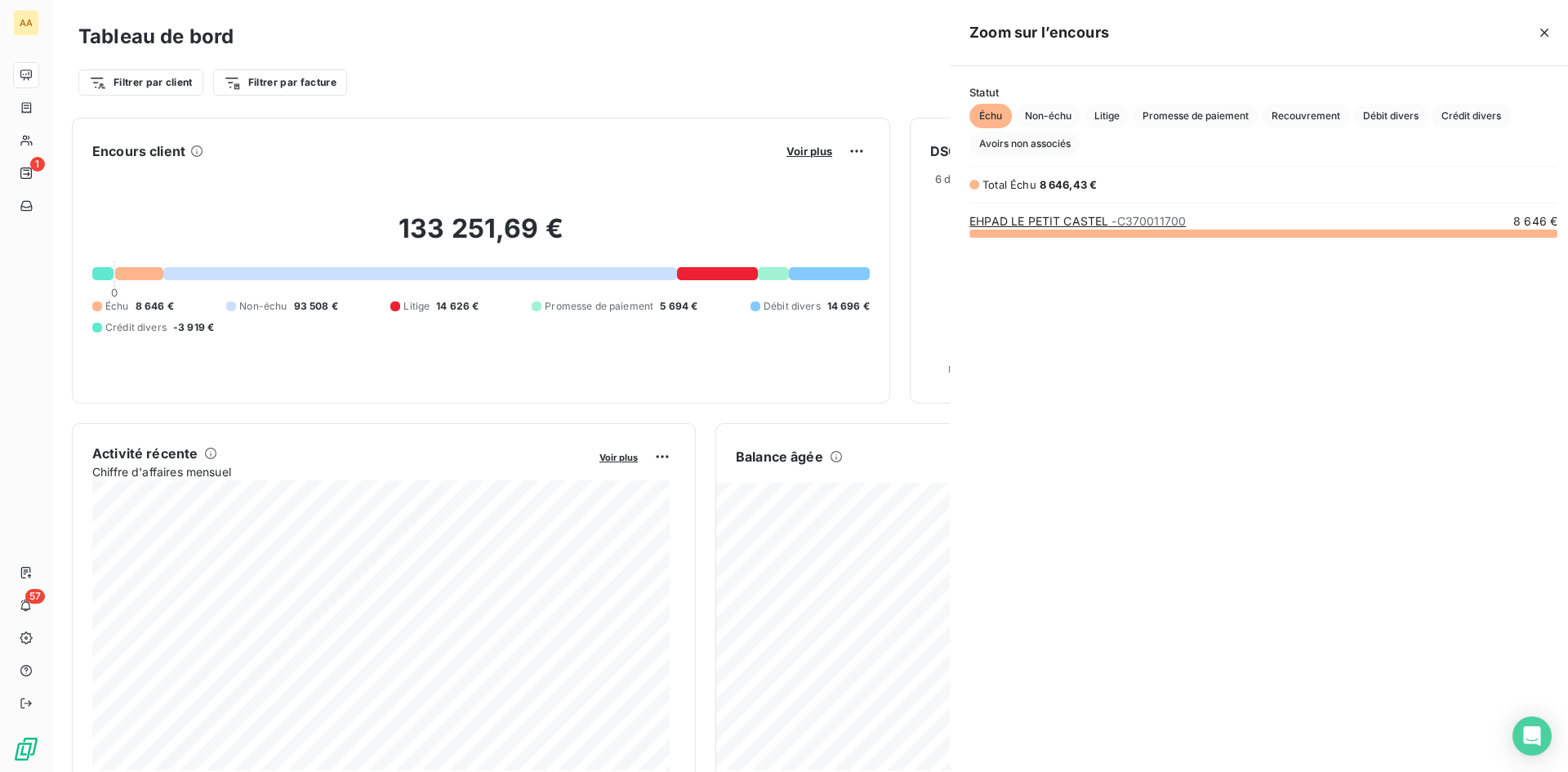
scroll to position [760, 615]
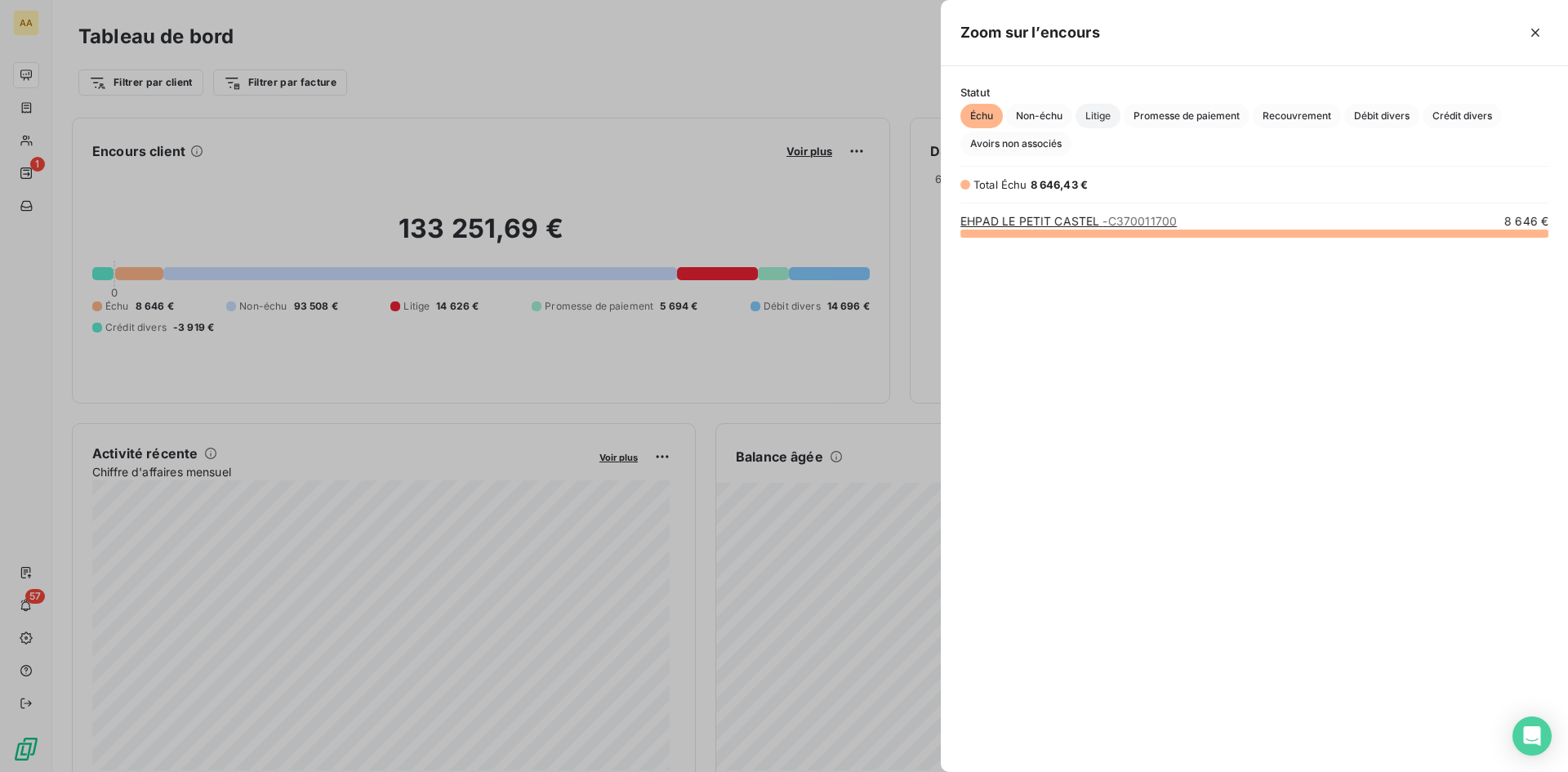
click at [1106, 117] on span "Litige" at bounding box center [1098, 116] width 45 height 25
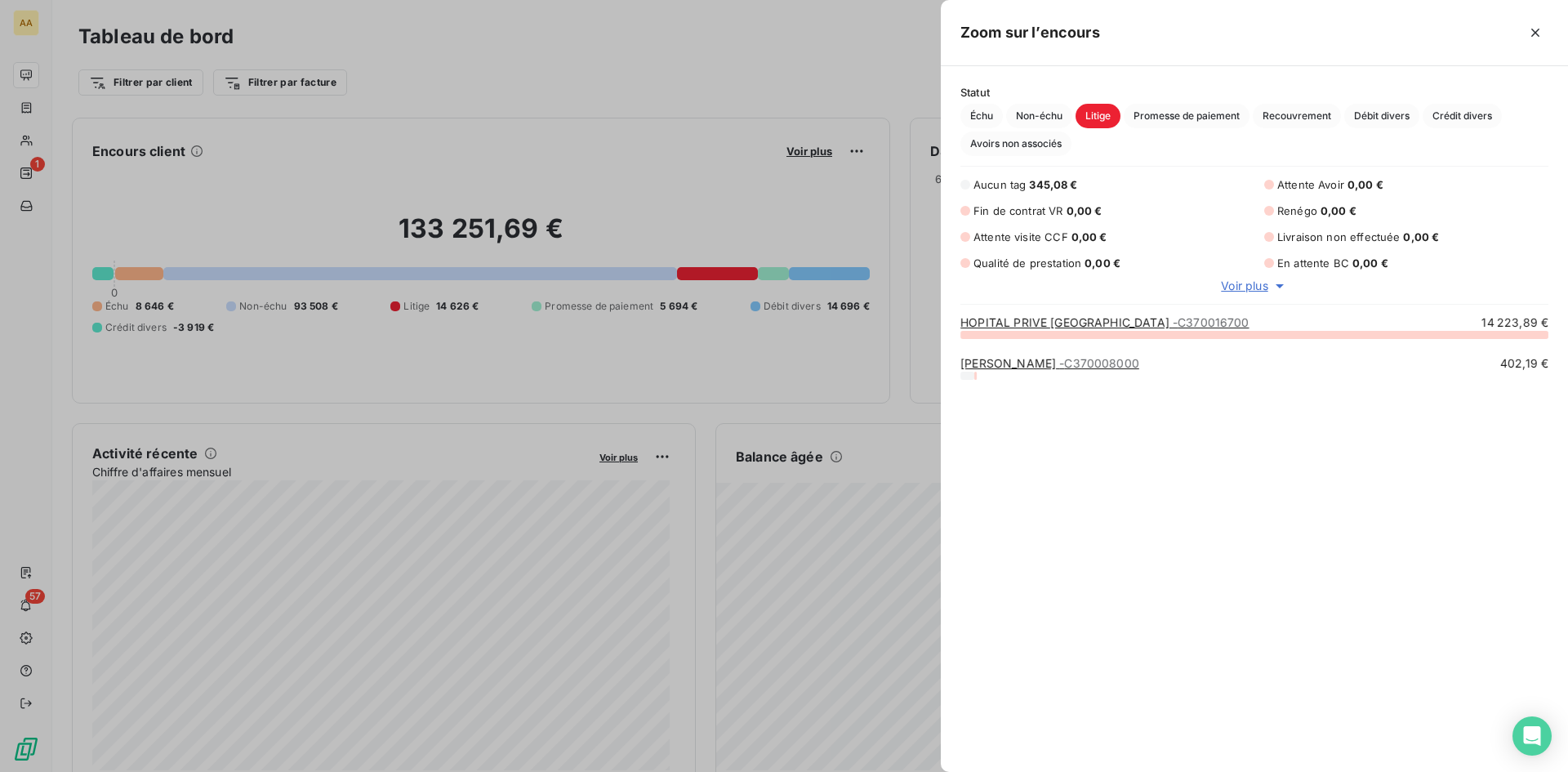
scroll to position [13, 13]
click at [1184, 113] on span "Promesse de paiement" at bounding box center [1186, 116] width 126 height 25
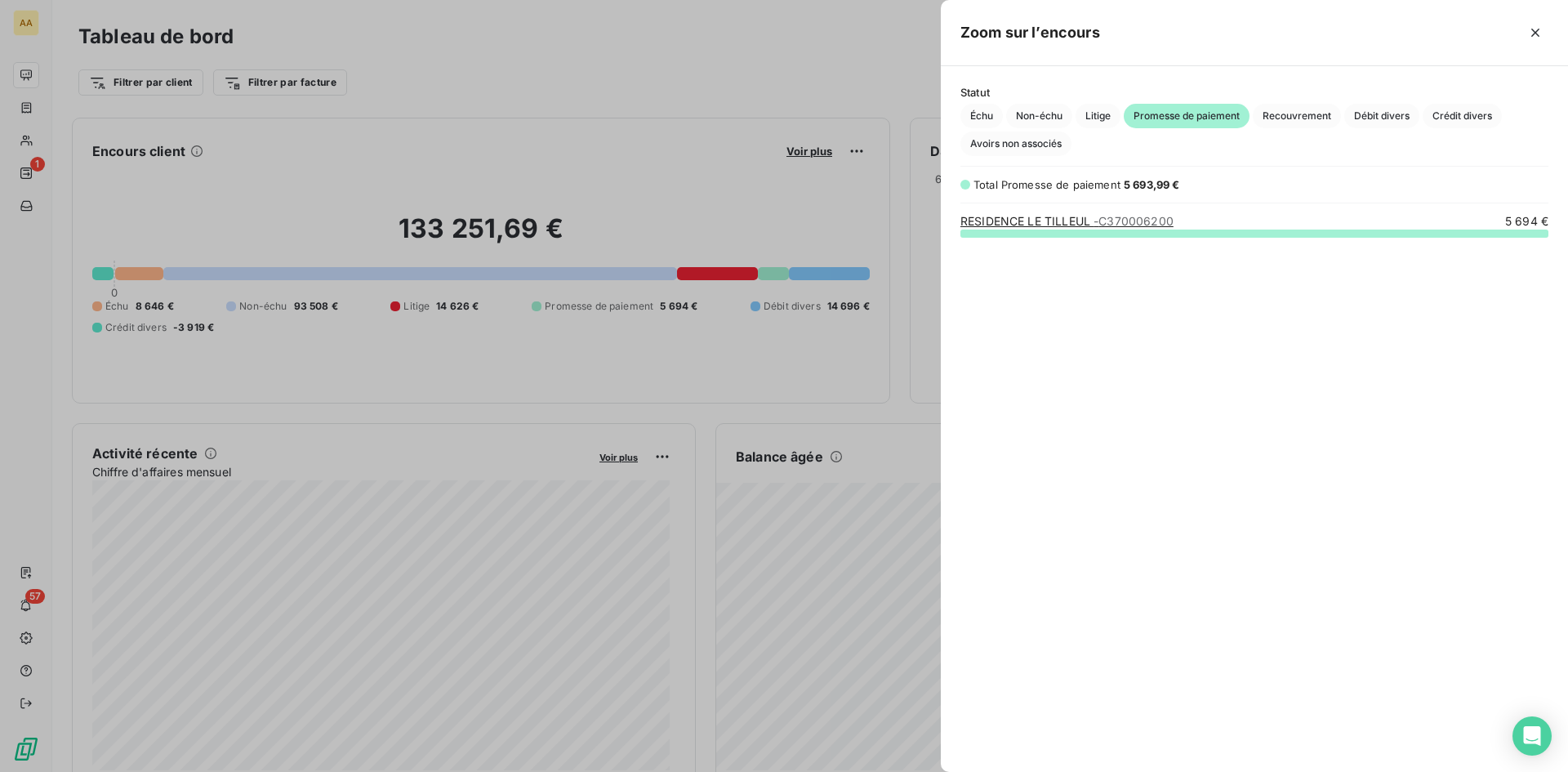
scroll to position [527, 615]
click at [1102, 220] on span "- C370006200" at bounding box center [1133, 221] width 80 height 14
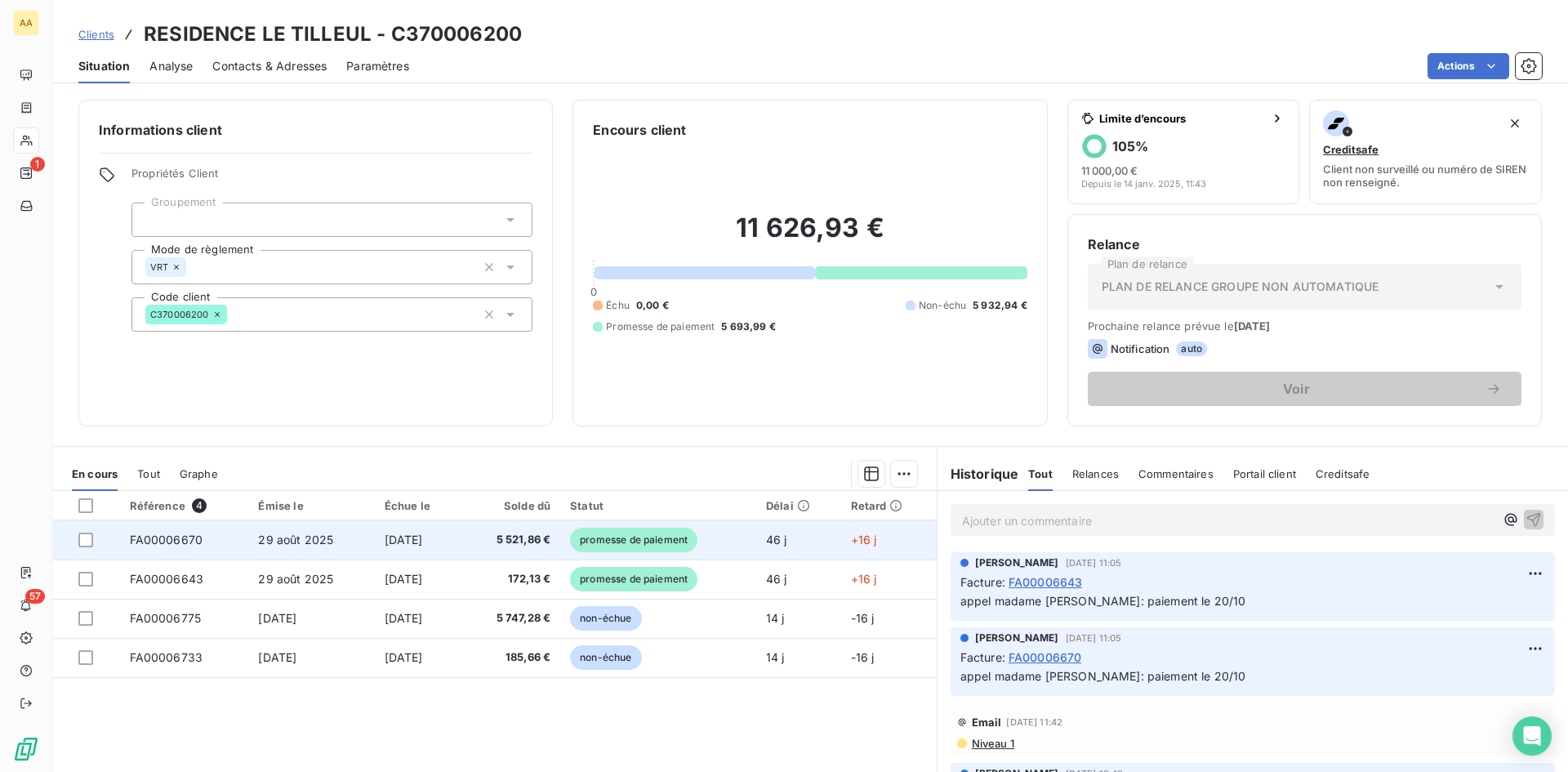
click at [385, 538] on span "[DATE]" at bounding box center [404, 539] width 38 height 14
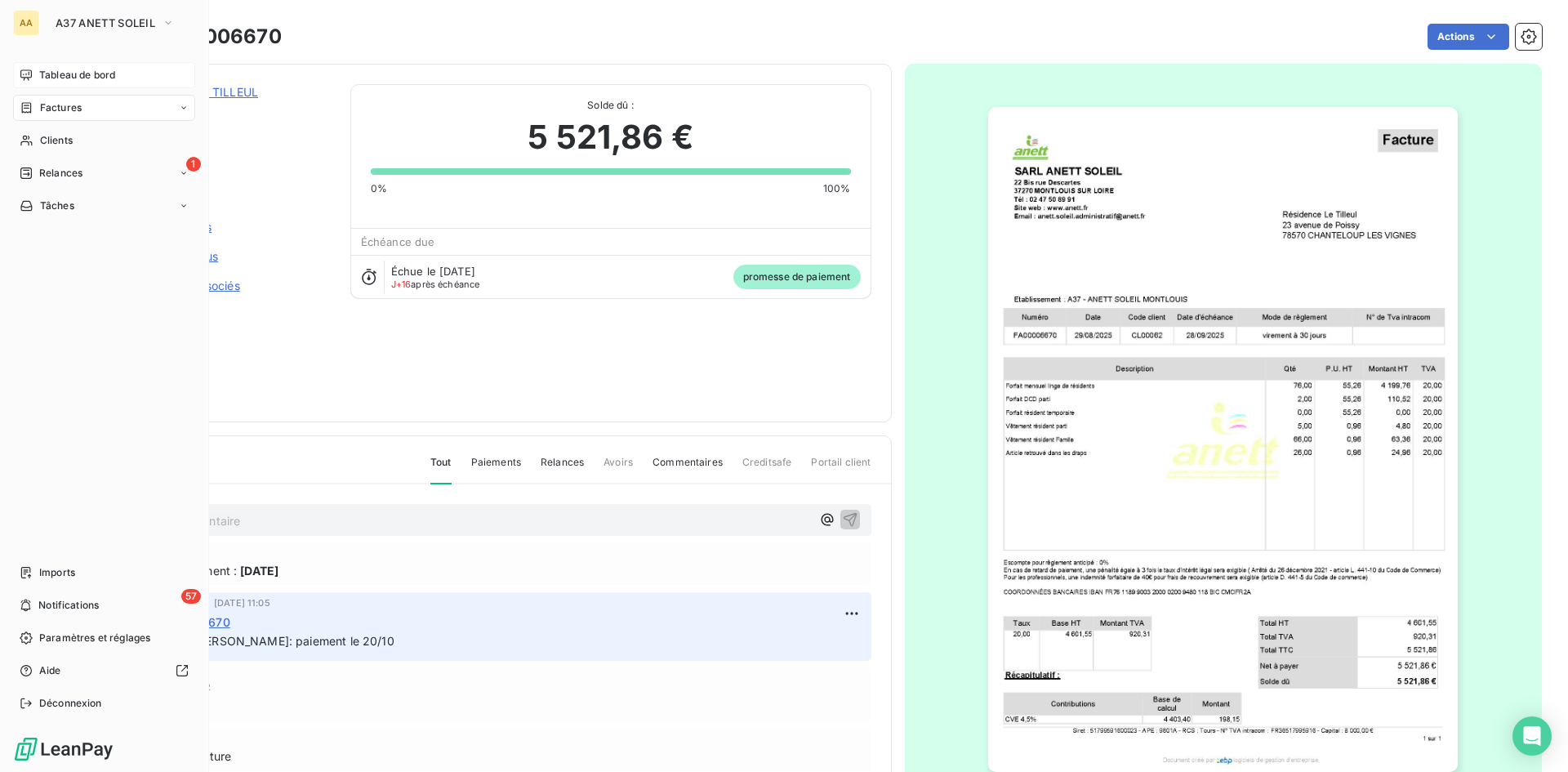
click at [82, 69] on span "Tableau de bord" at bounding box center [77, 74] width 76 height 14
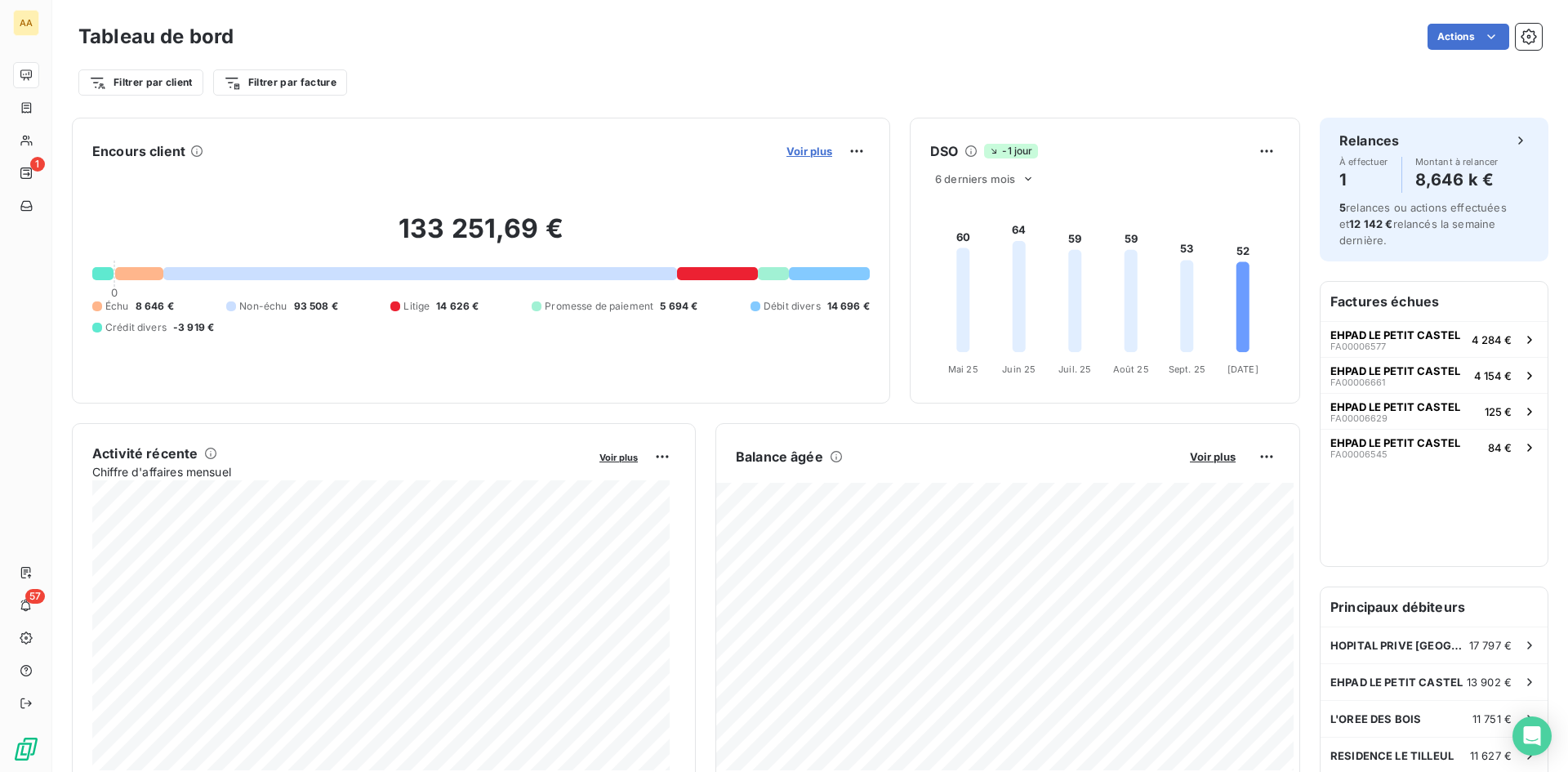
click at [808, 148] on span "Voir plus" at bounding box center [809, 151] width 46 height 13
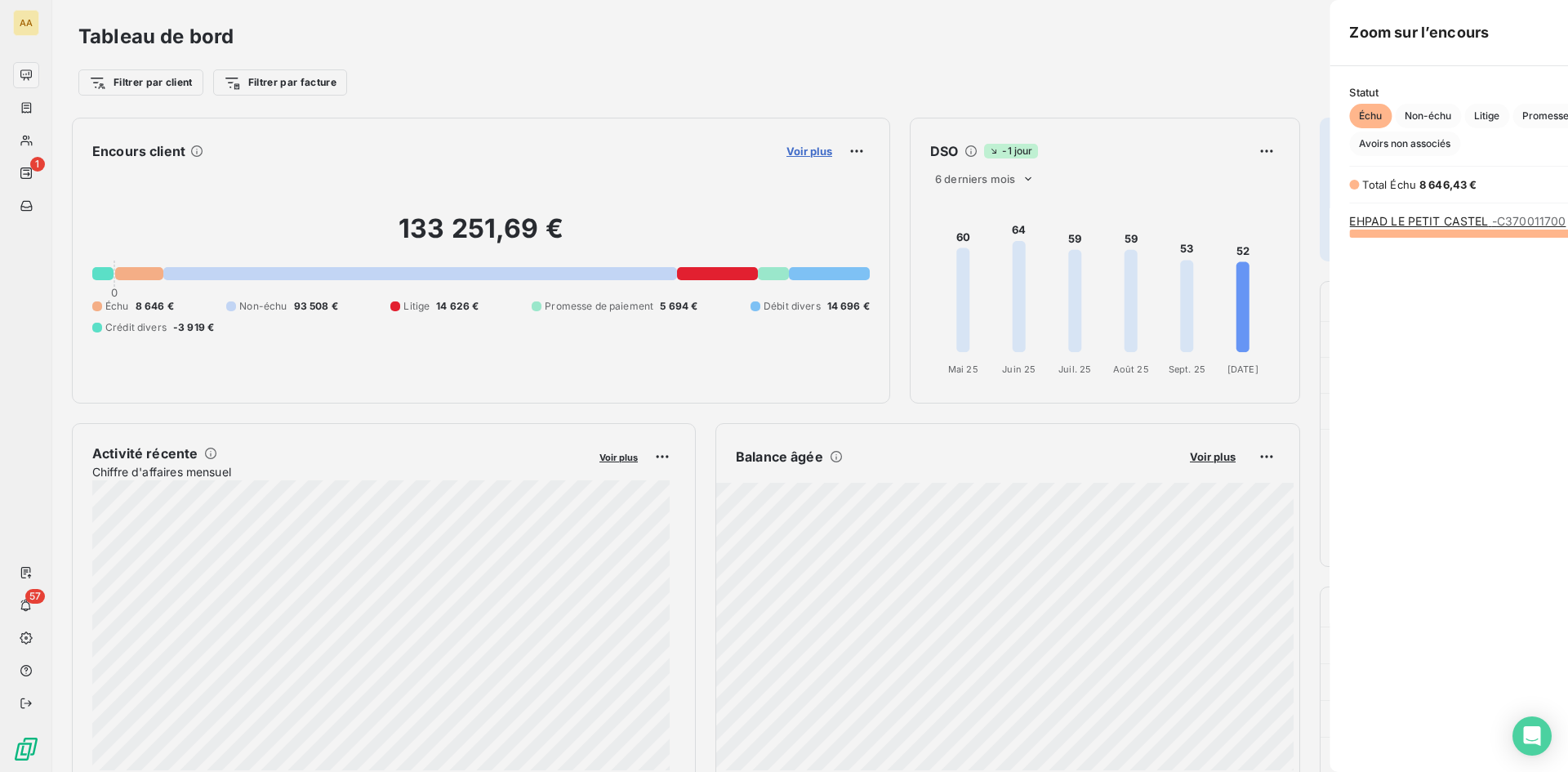
scroll to position [760, 615]
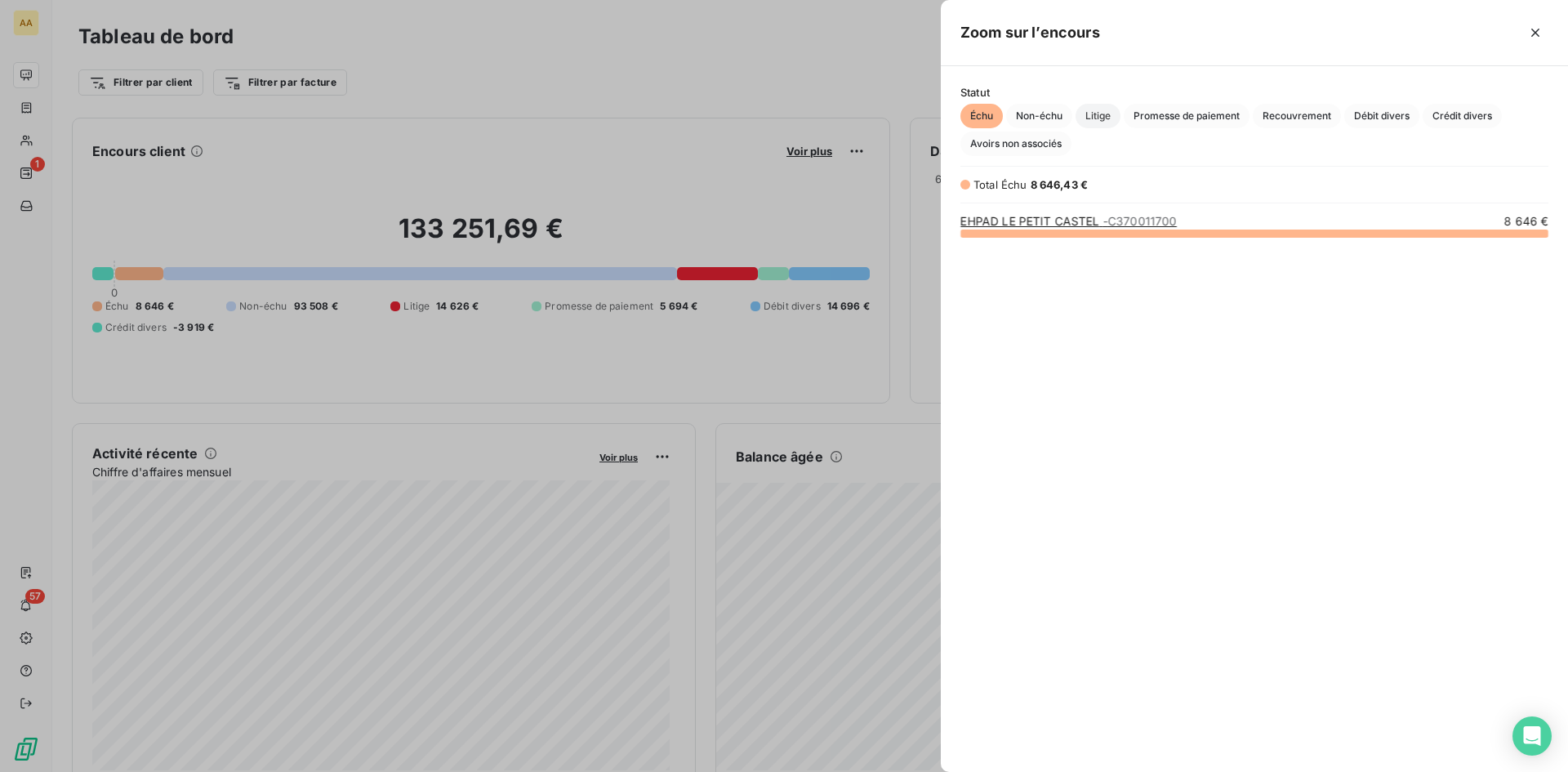
click at [1098, 112] on span "Litige" at bounding box center [1098, 116] width 45 height 25
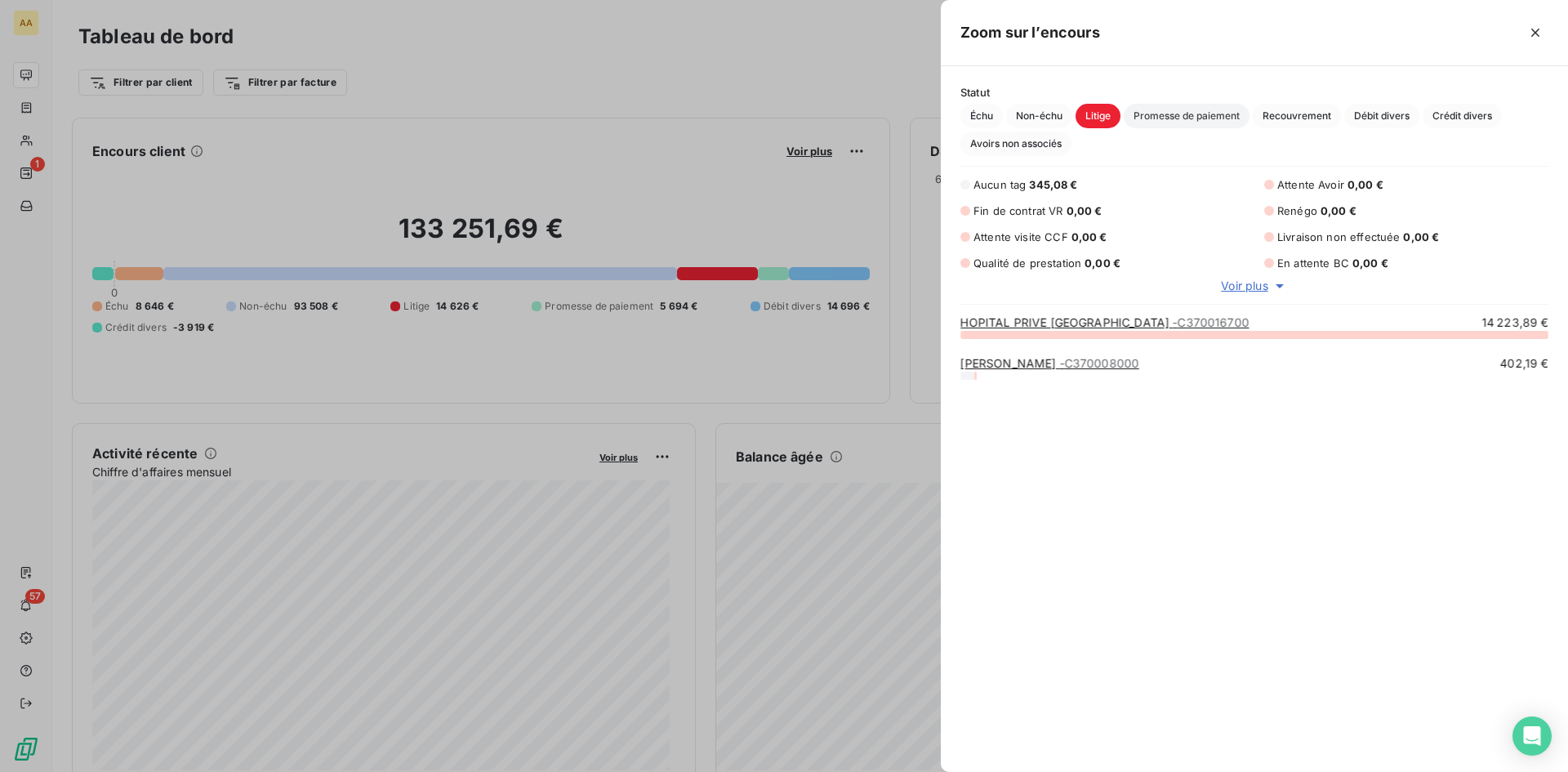
click at [1171, 114] on span "Promesse de paiement" at bounding box center [1186, 116] width 126 height 25
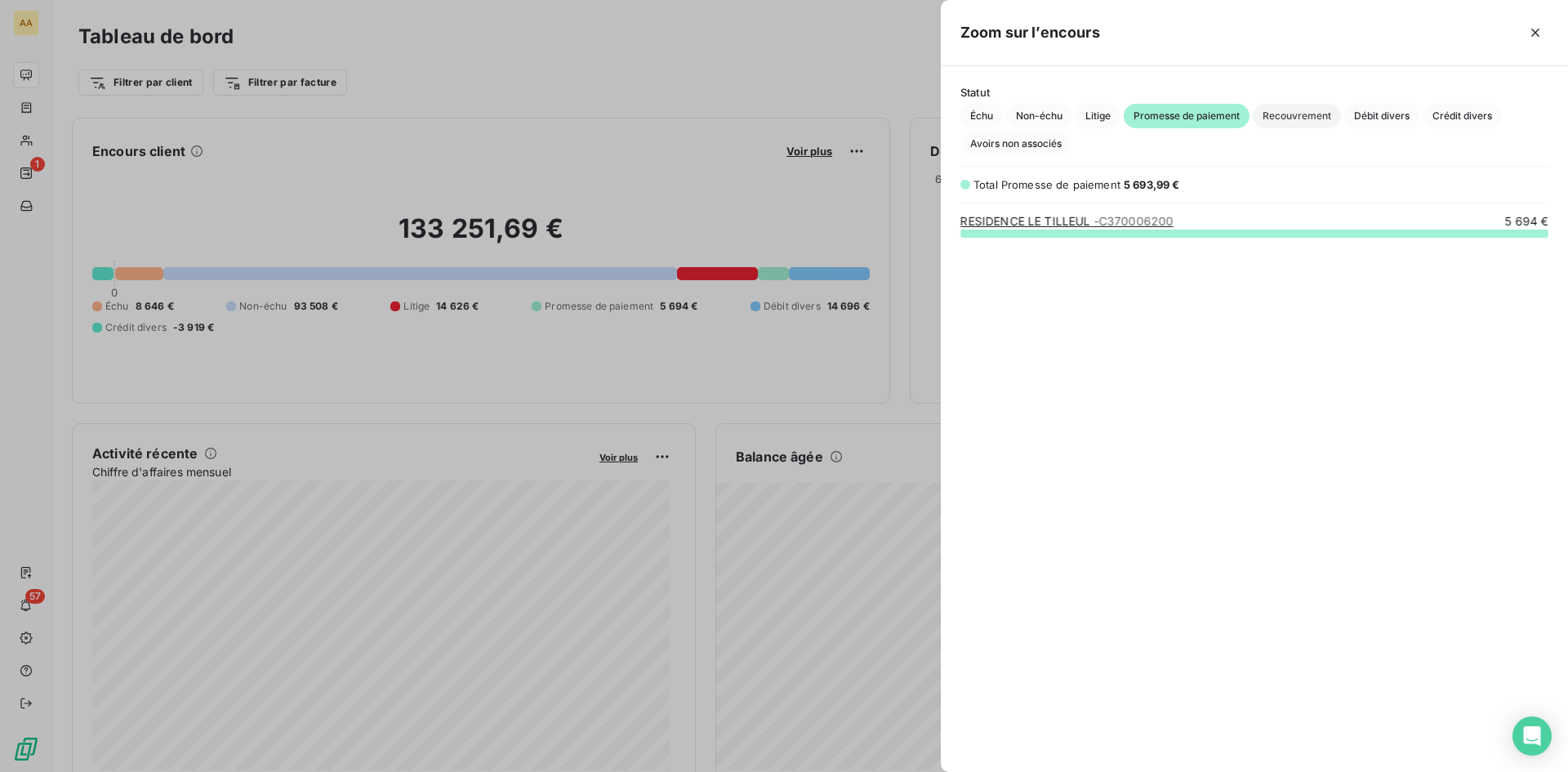
click at [1282, 108] on span "Recouvrement" at bounding box center [1297, 116] width 88 height 25
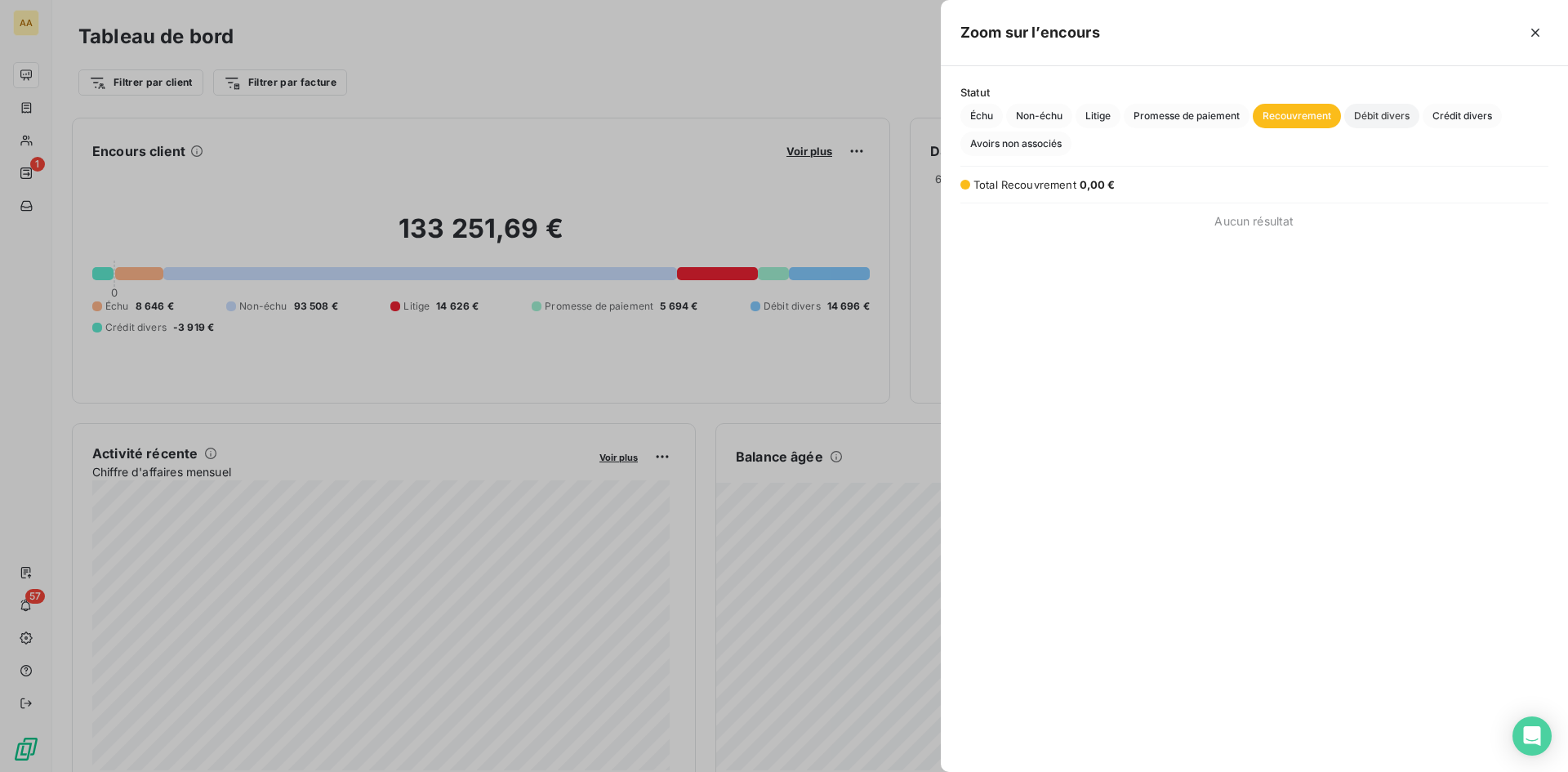
click at [1370, 109] on span "Débit divers" at bounding box center [1382, 116] width 75 height 25
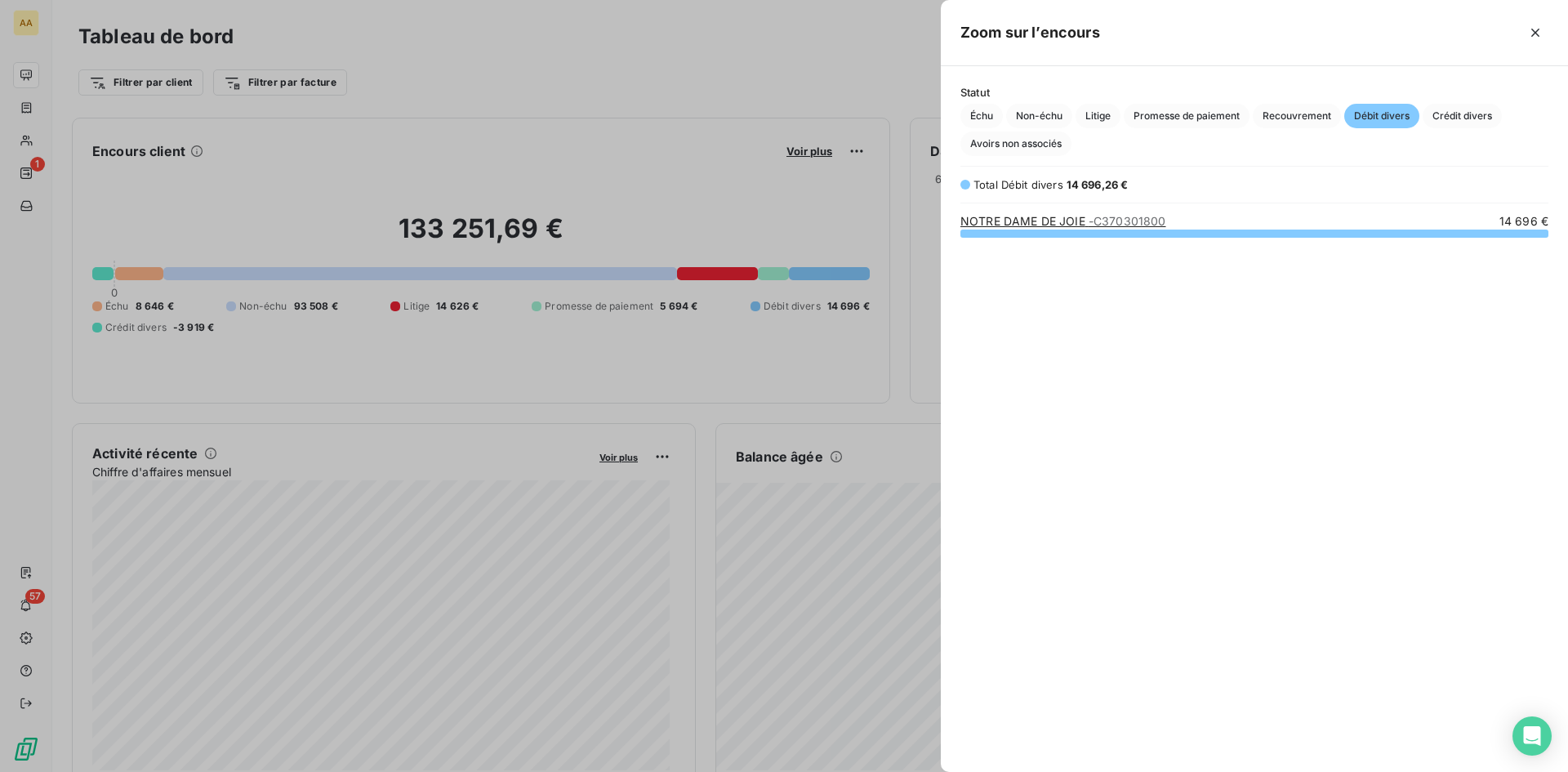
scroll to position [527, 615]
click at [1460, 110] on span "Crédit divers" at bounding box center [1462, 116] width 80 height 25
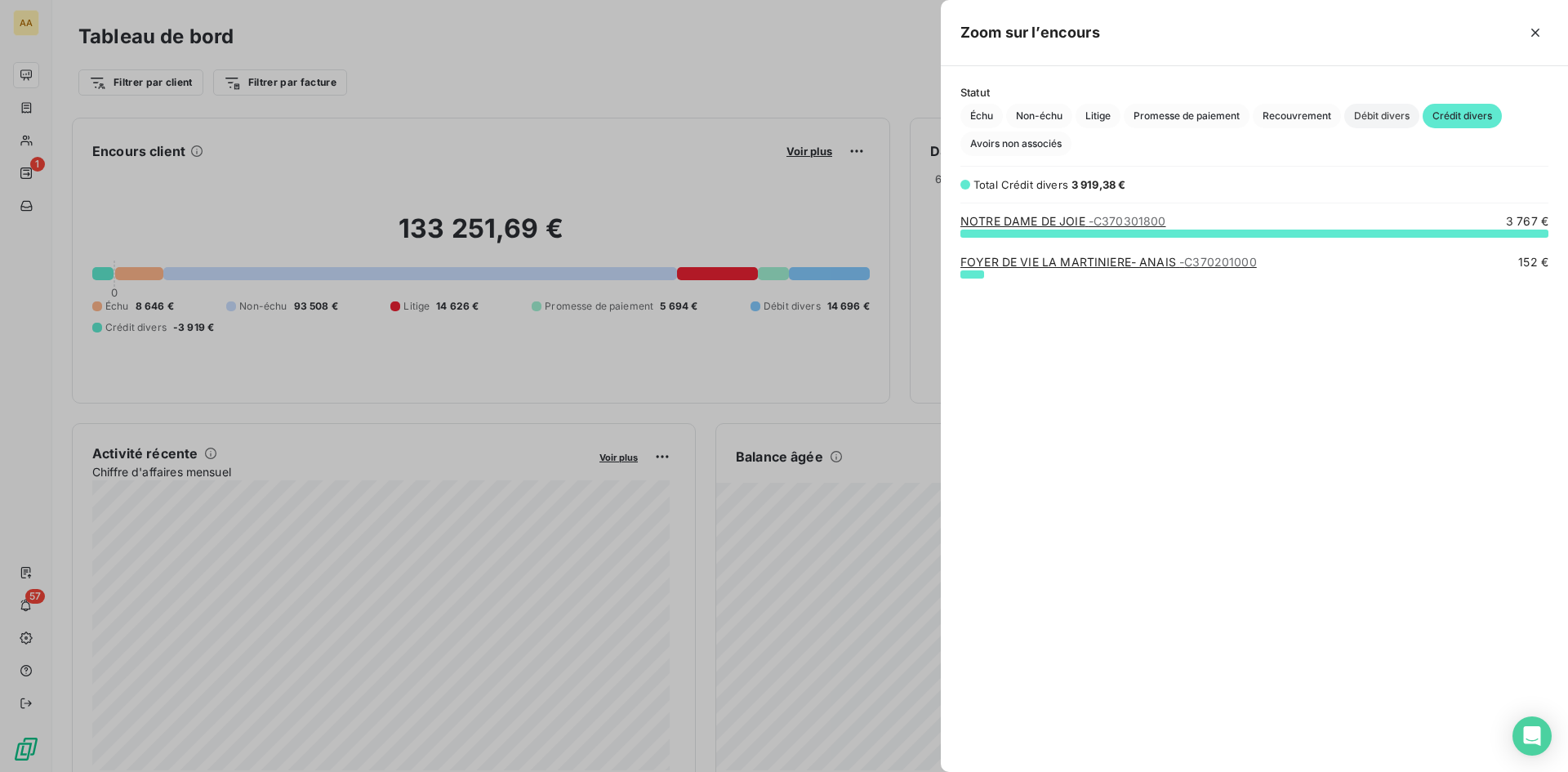
click at [1394, 117] on span "Débit divers" at bounding box center [1382, 116] width 75 height 25
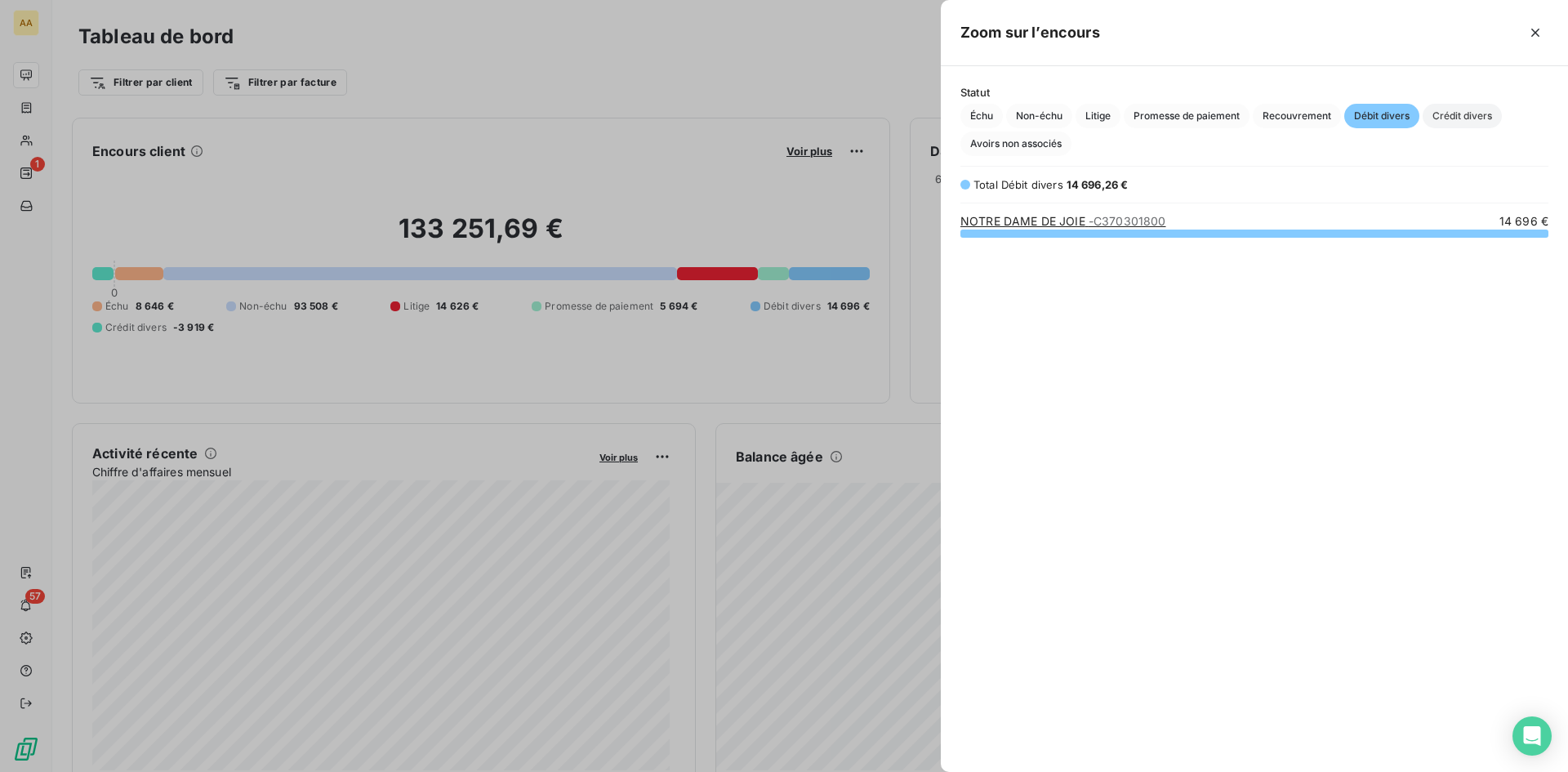
click at [1445, 117] on span "Crédit divers" at bounding box center [1462, 116] width 80 height 25
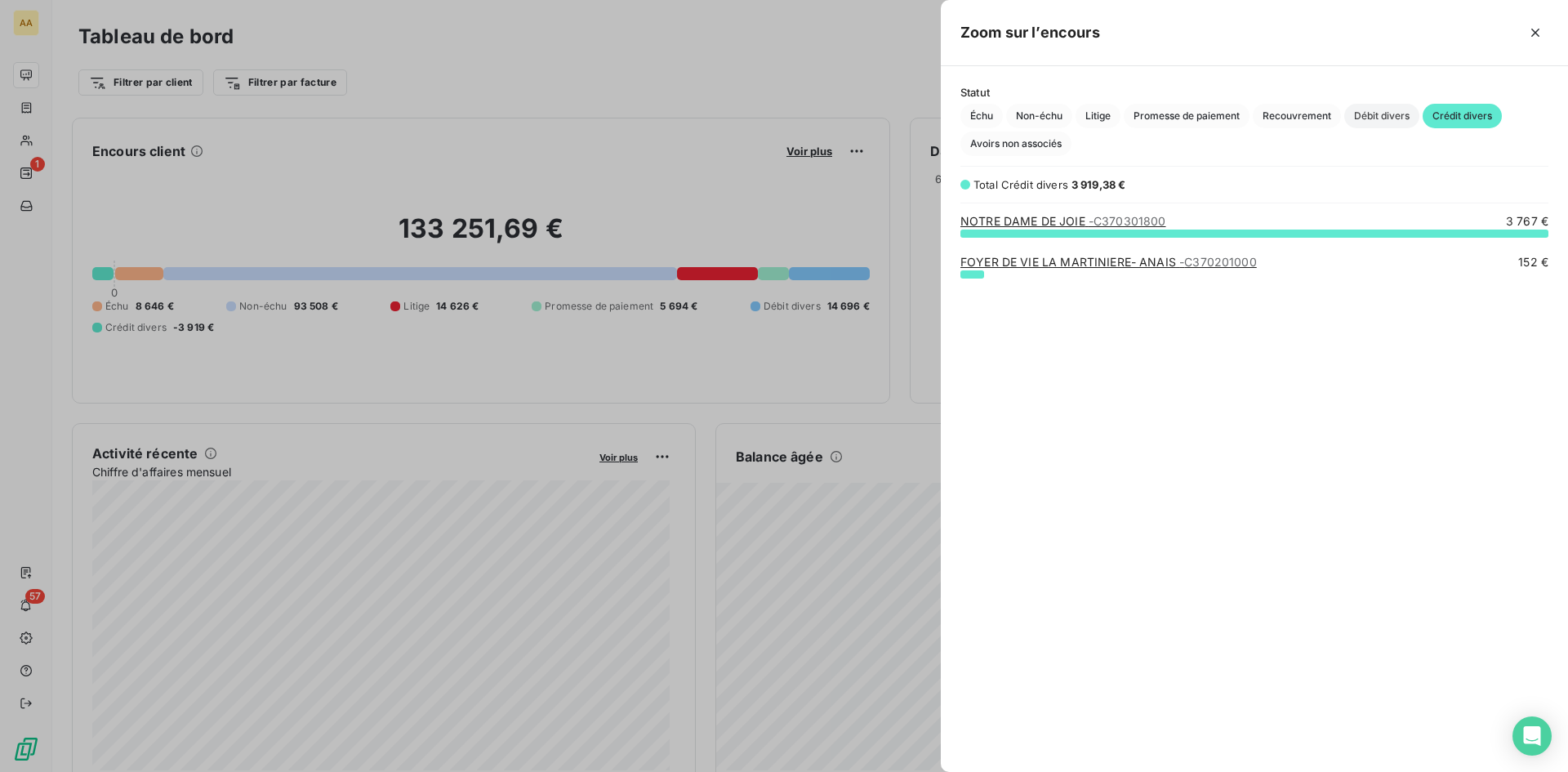
click at [1386, 114] on span "Débit divers" at bounding box center [1382, 116] width 75 height 25
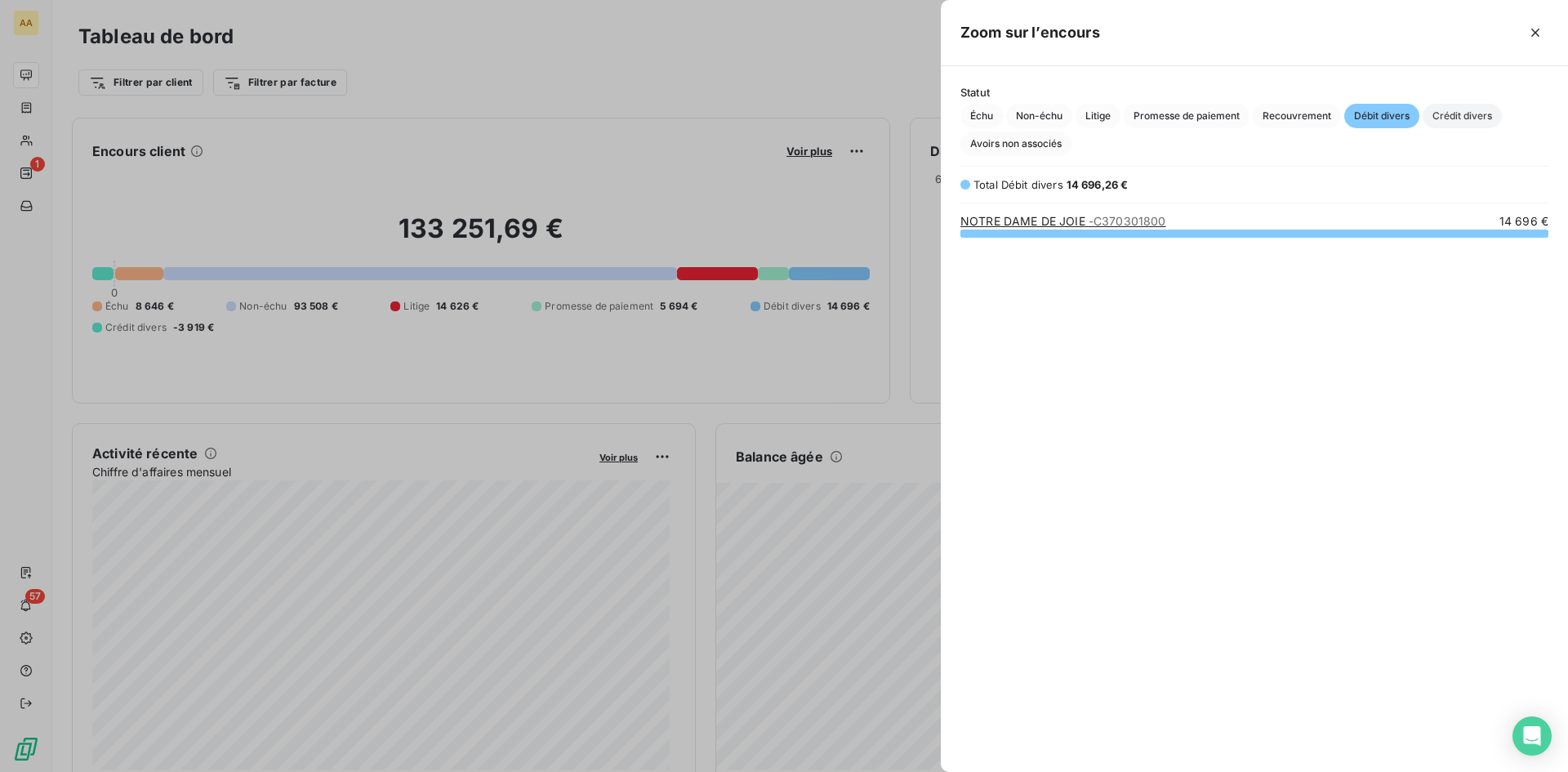
click at [1444, 115] on span "Crédit divers" at bounding box center [1462, 116] width 80 height 25
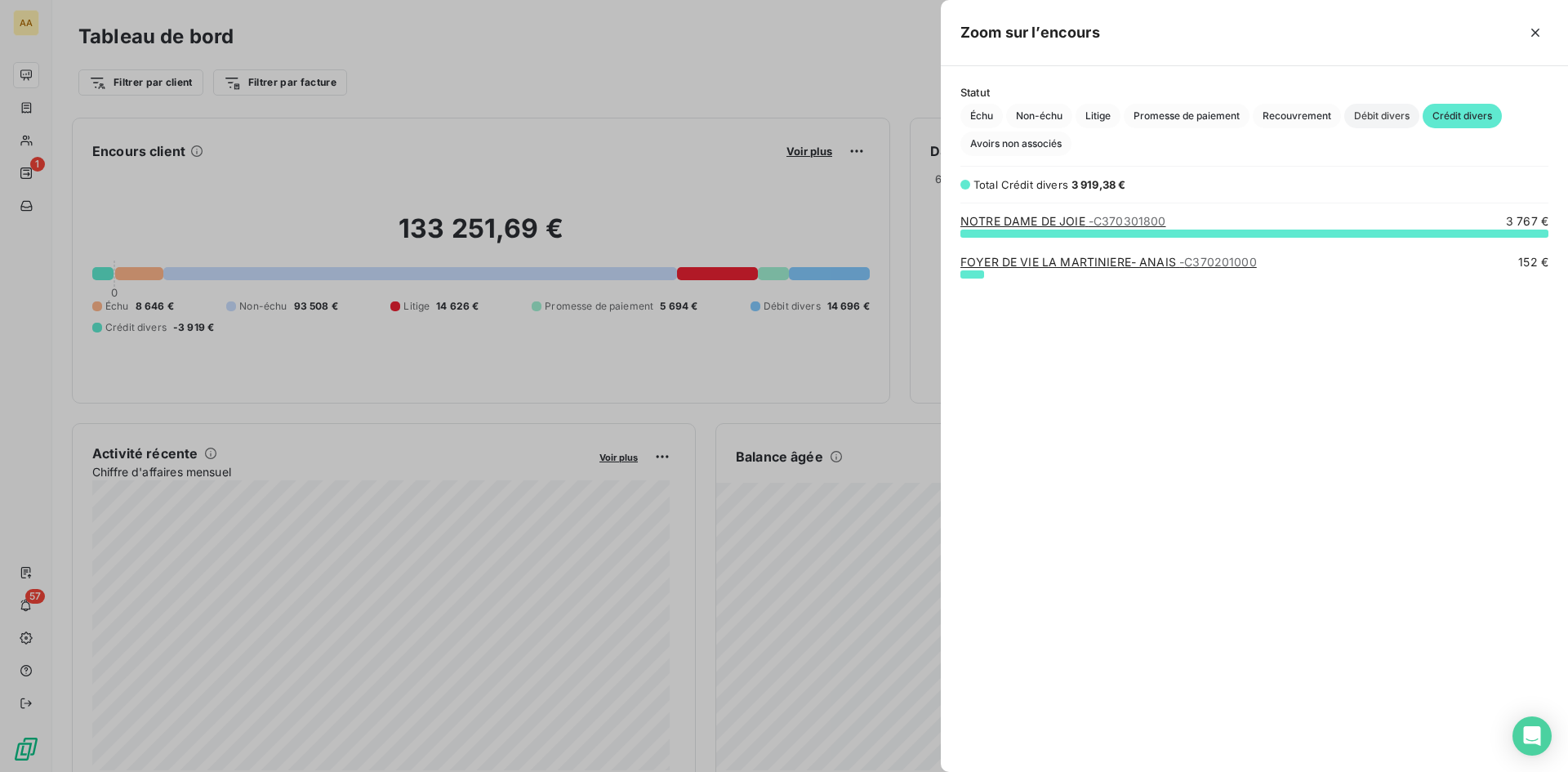
click at [1395, 112] on span "Débit divers" at bounding box center [1382, 116] width 75 height 25
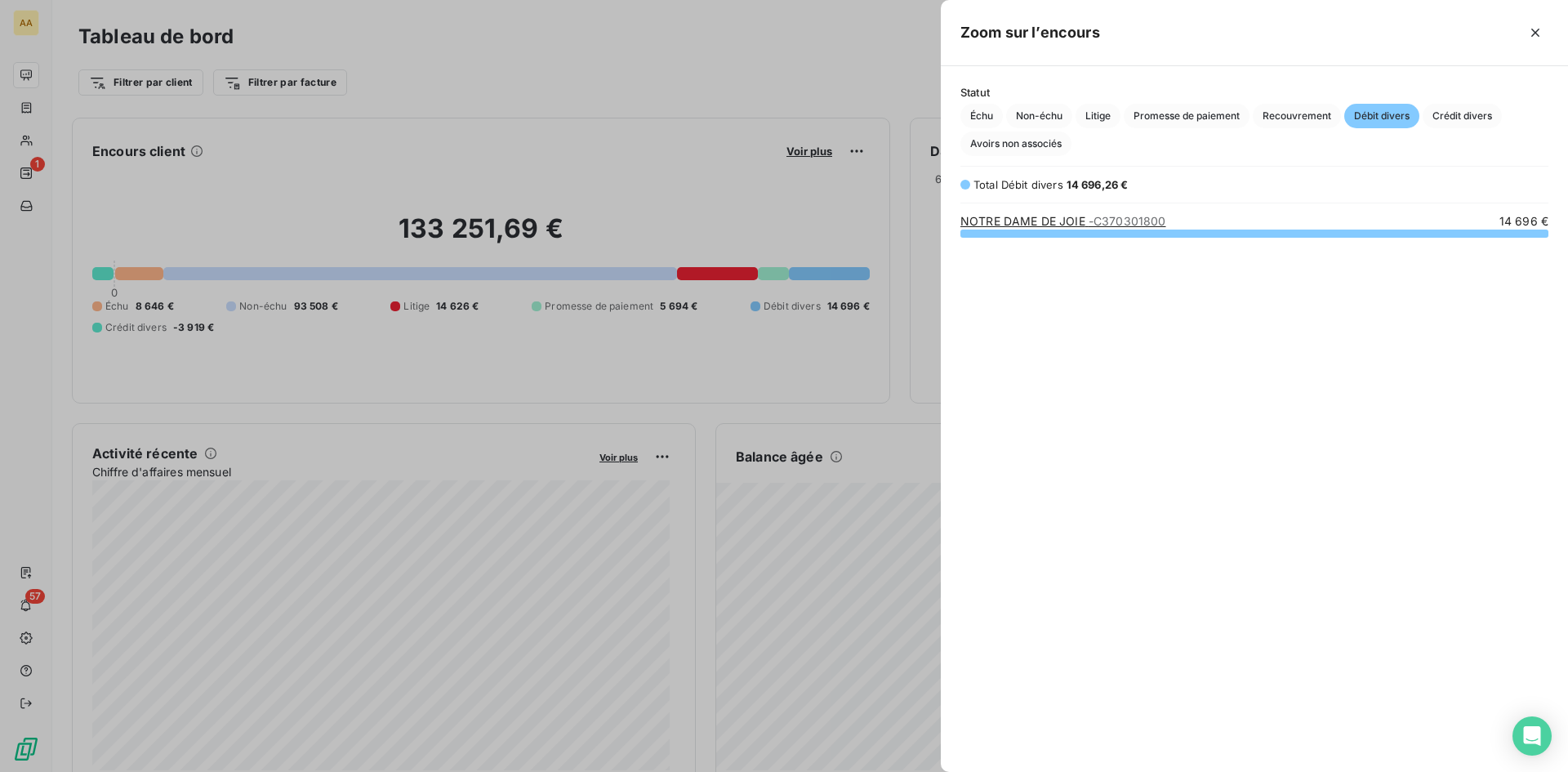
click at [1015, 219] on link "NOTRE DAME DE JOIE - C370301800" at bounding box center [1063, 221] width 206 height 14
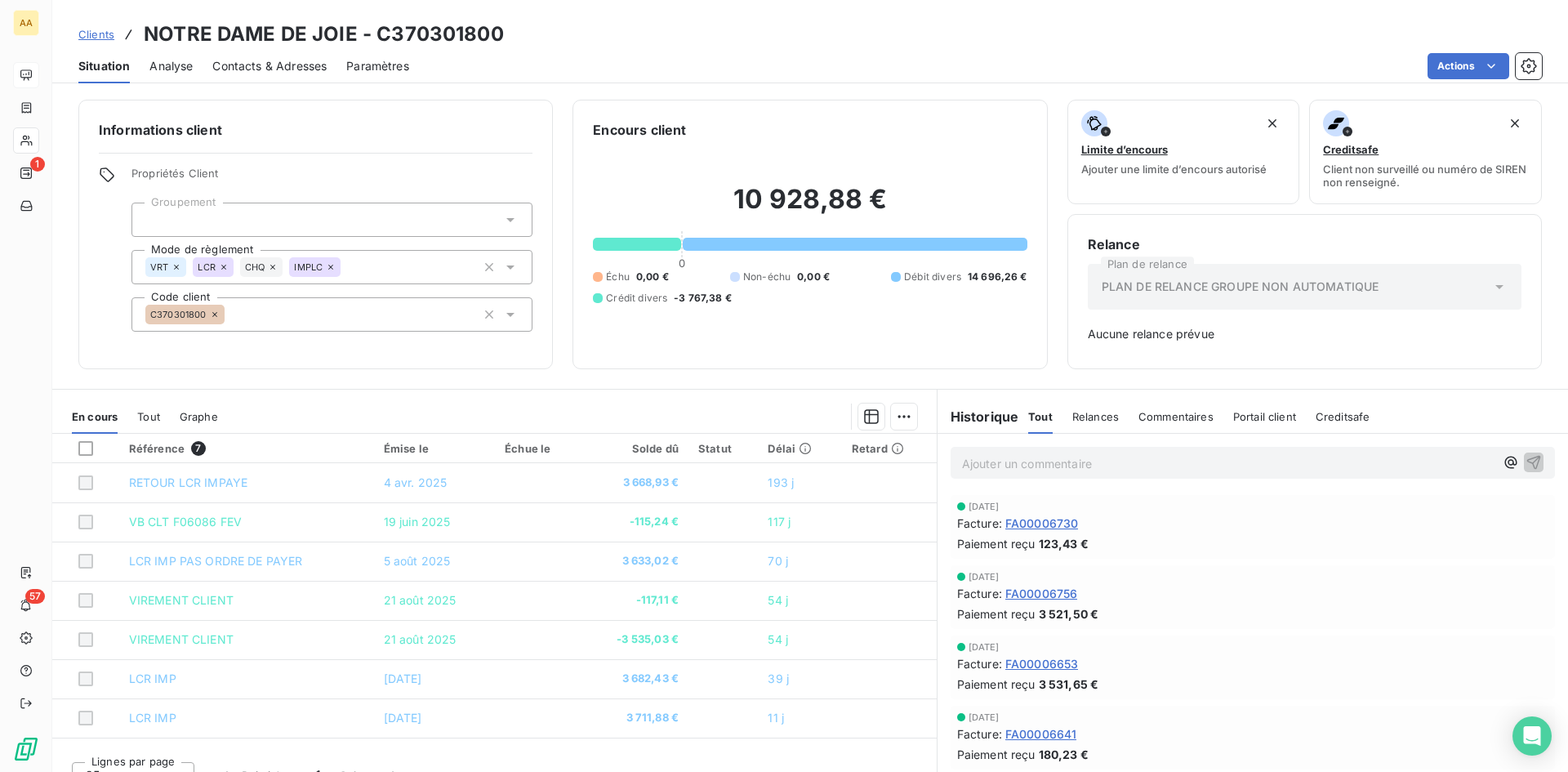
click at [166, 69] on span "Analyse" at bounding box center [171, 66] width 43 height 16
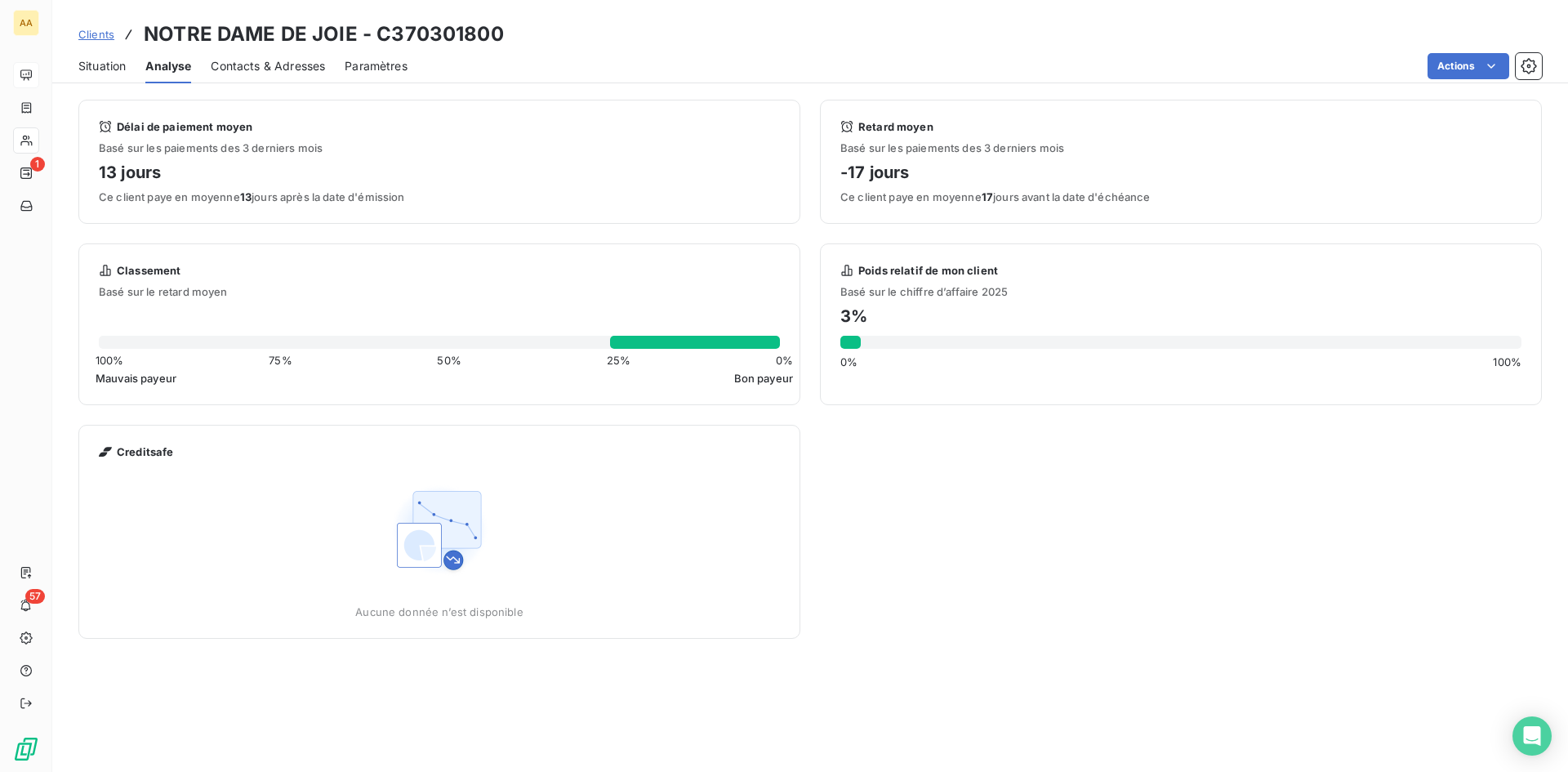
click at [377, 65] on span "Paramètres" at bounding box center [376, 66] width 63 height 16
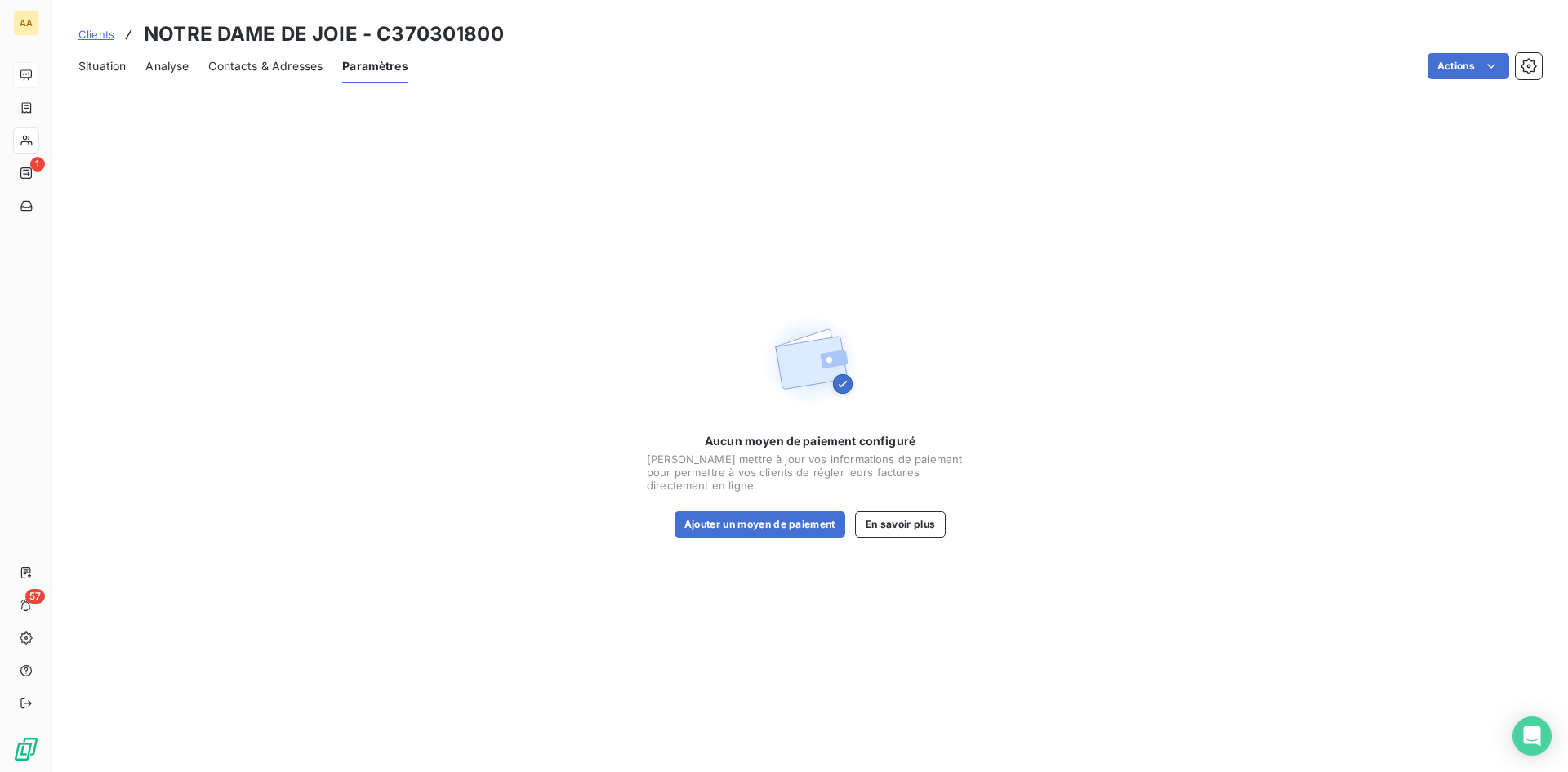
click at [275, 62] on span "Contacts & Adresses" at bounding box center [265, 66] width 114 height 16
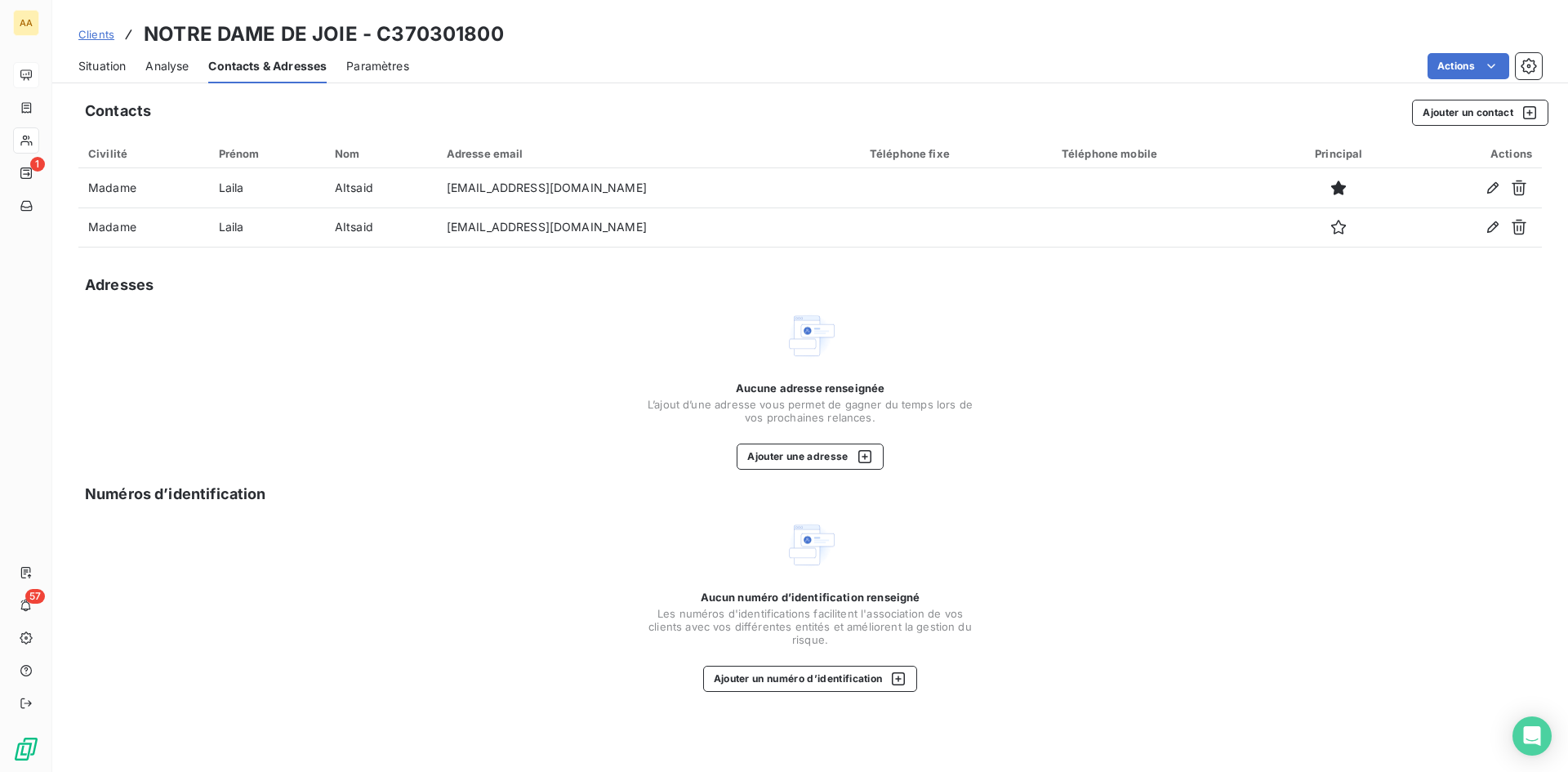
click at [173, 62] on span "Analyse" at bounding box center [167, 66] width 43 height 16
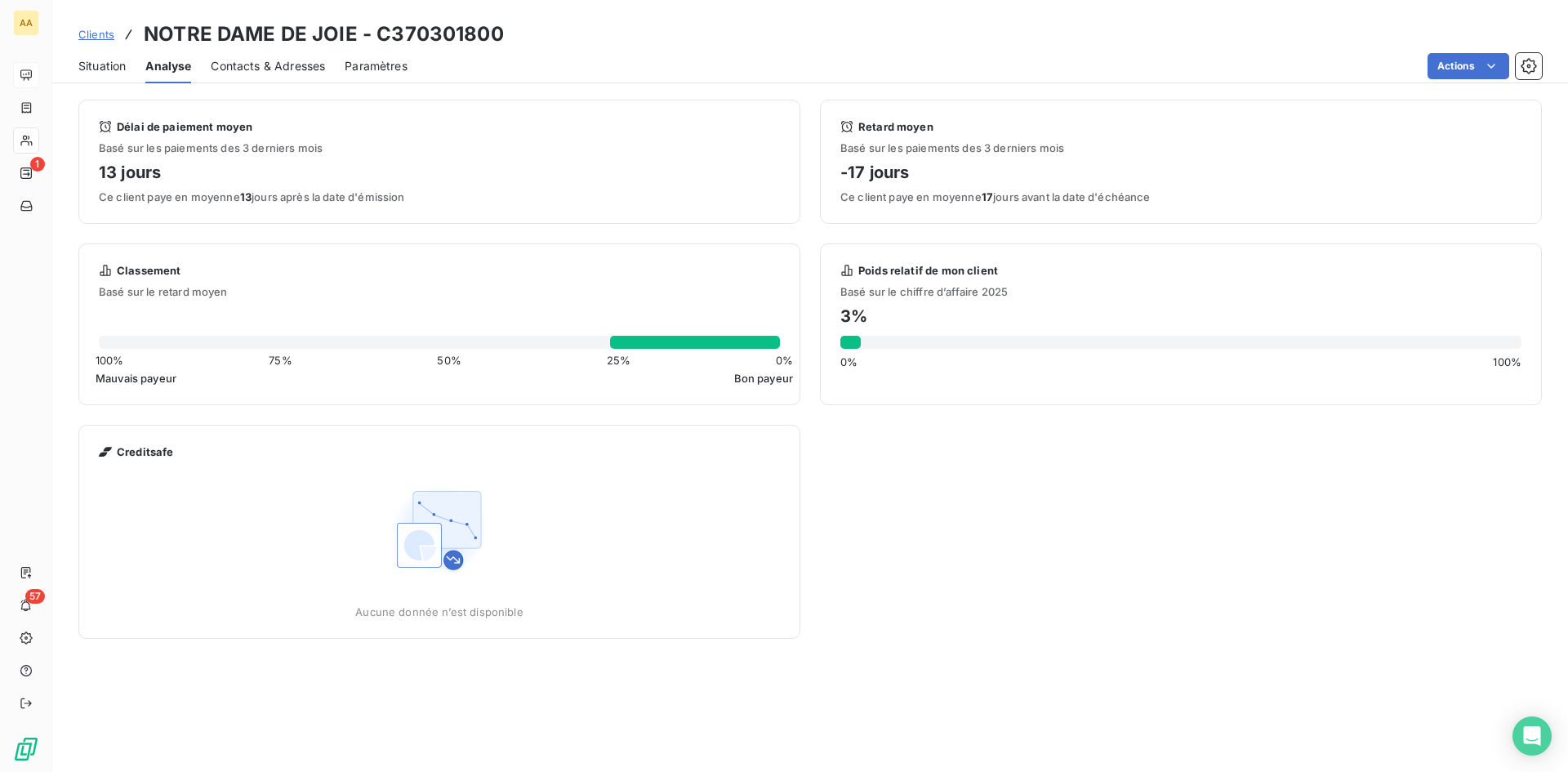
click at [113, 63] on span "Situation" at bounding box center [102, 66] width 47 height 16
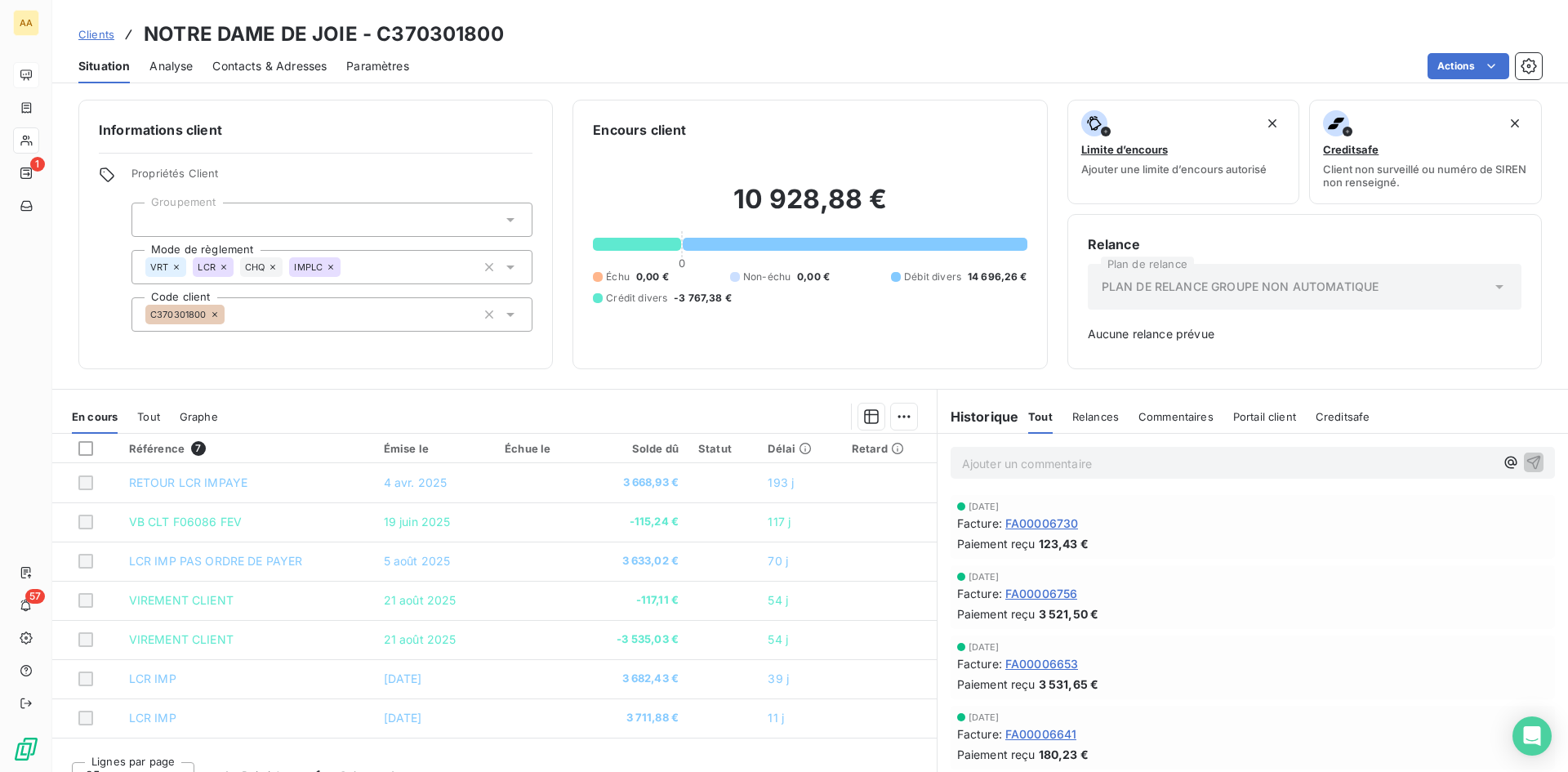
click at [658, 375] on div "Informations client Propriétés Client Groupement Mode de règlement VRT LCR CHQ …" at bounding box center [810, 431] width 1516 height 682
click at [224, 269] on icon at bounding box center [224, 267] width 10 height 10
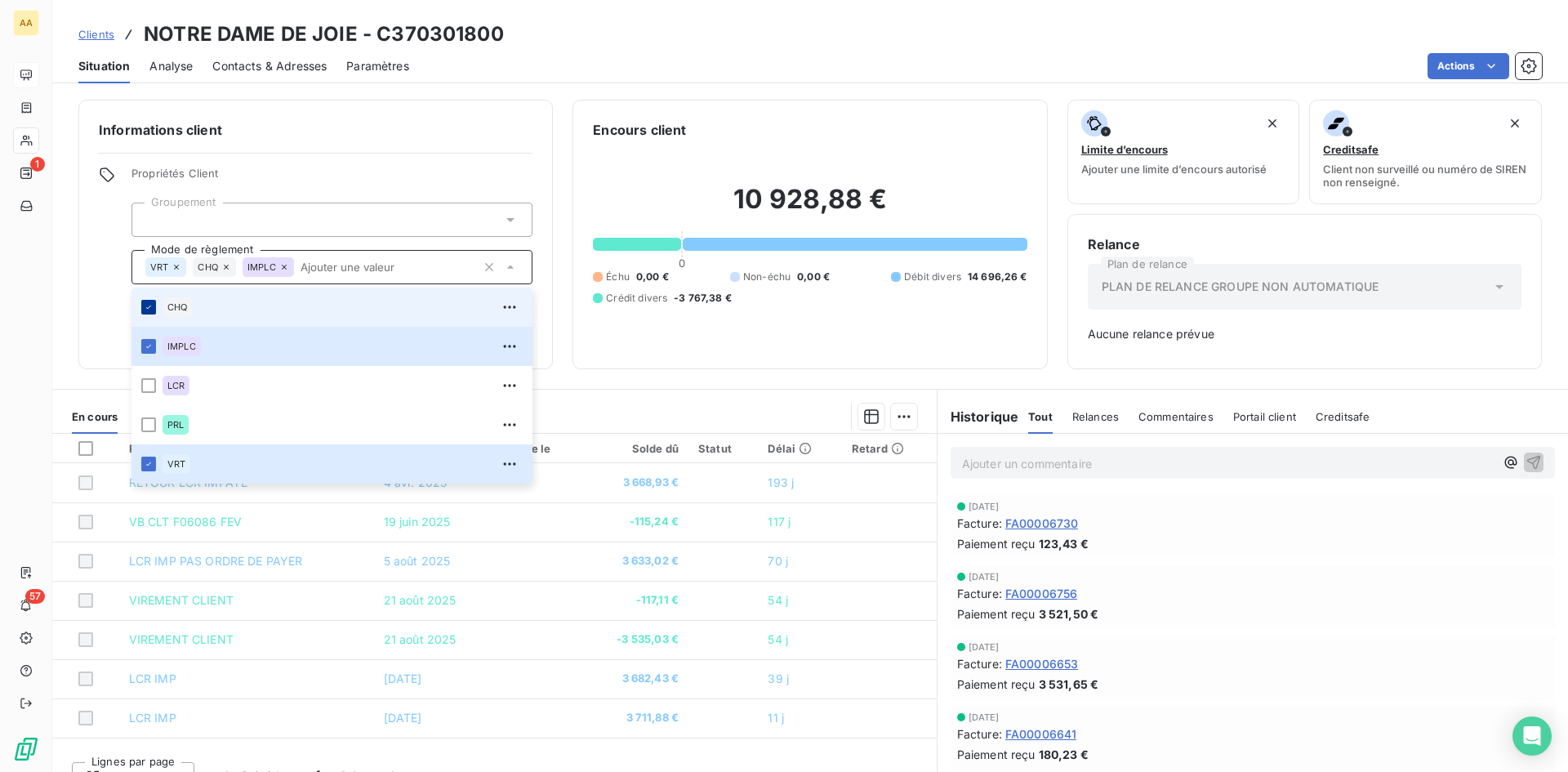
click at [149, 301] on div at bounding box center [148, 306] width 14 height 14
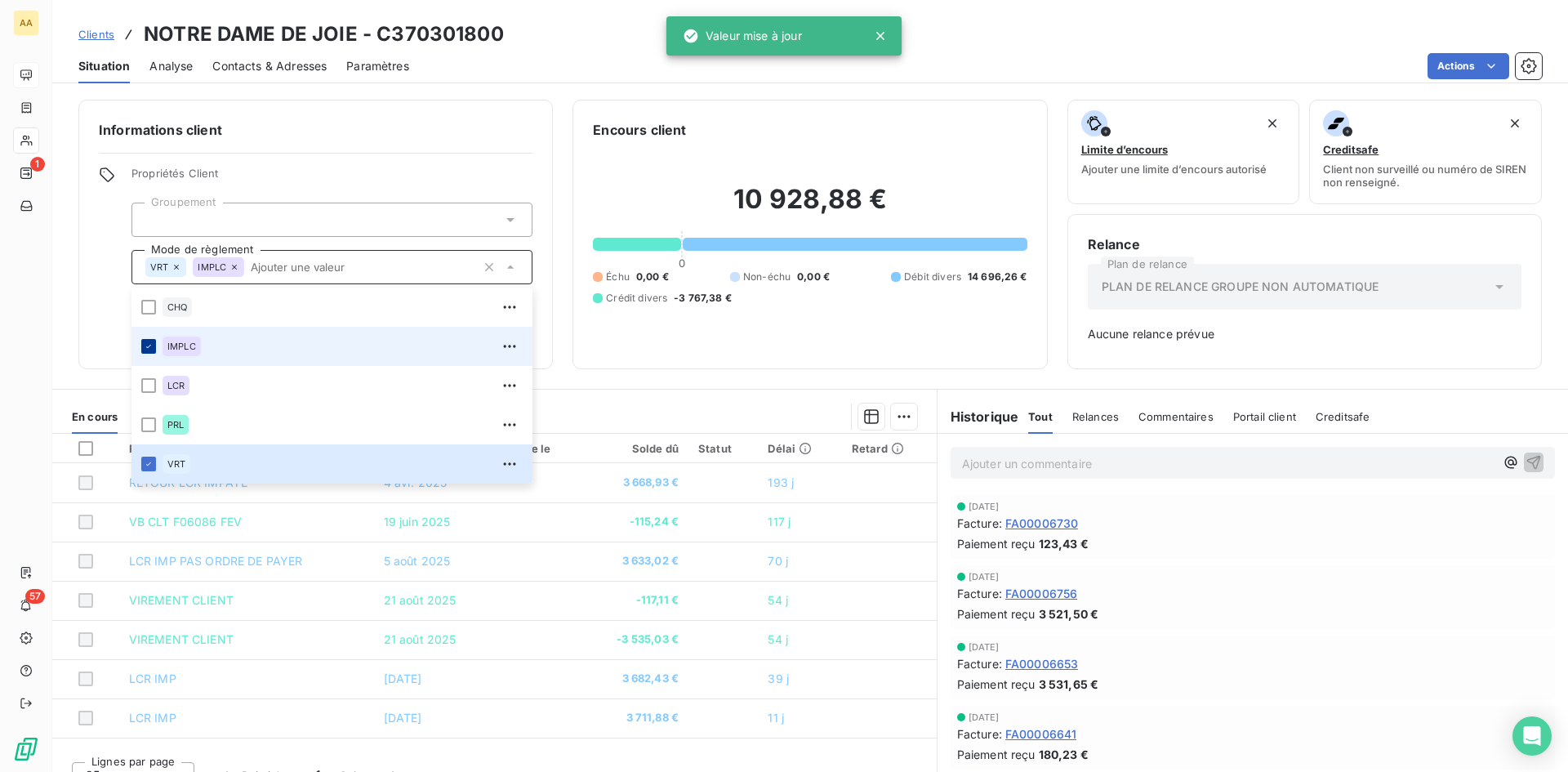
click at [152, 346] on icon at bounding box center [149, 346] width 10 height 10
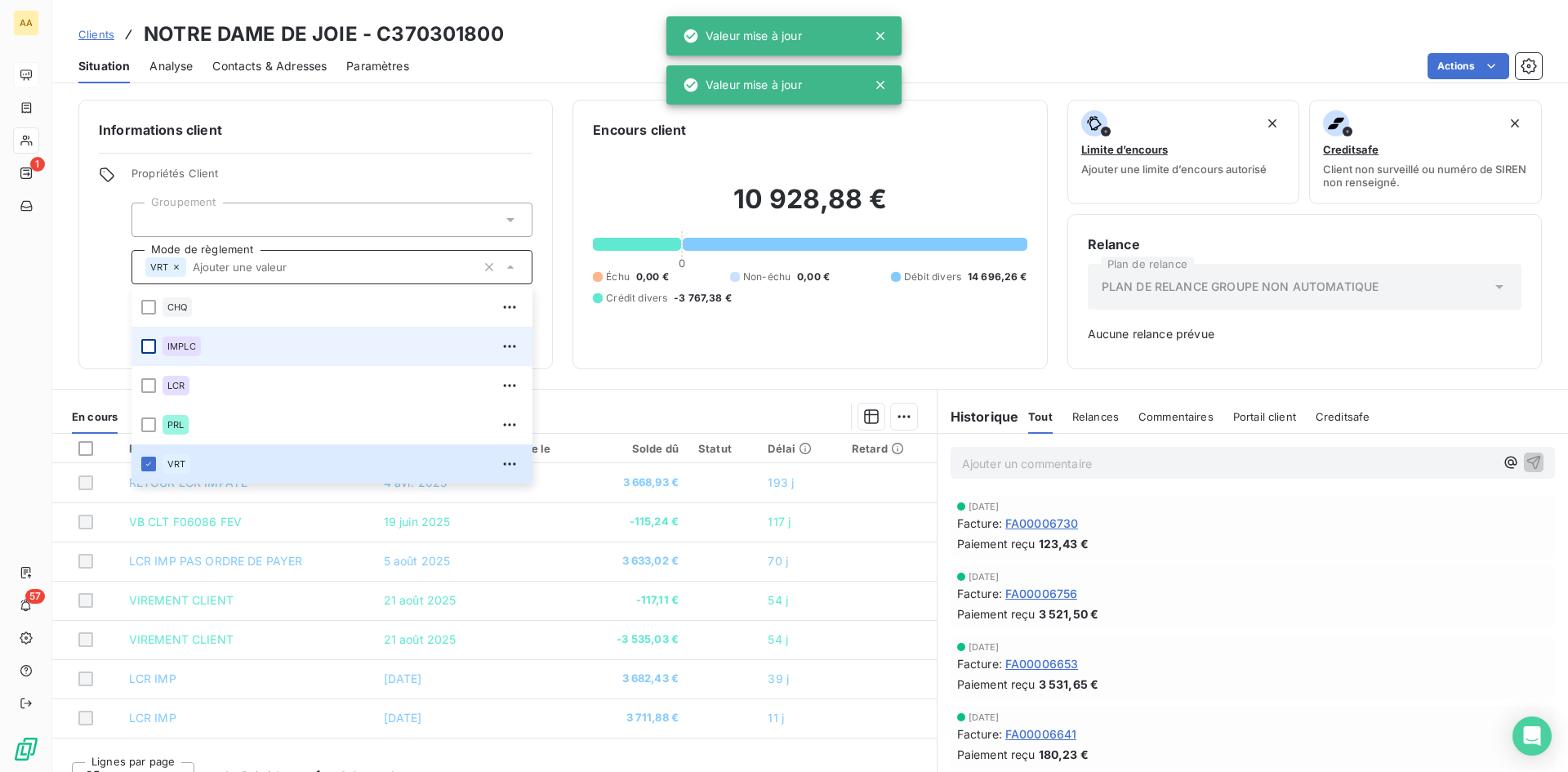
scroll to position [25, 0]
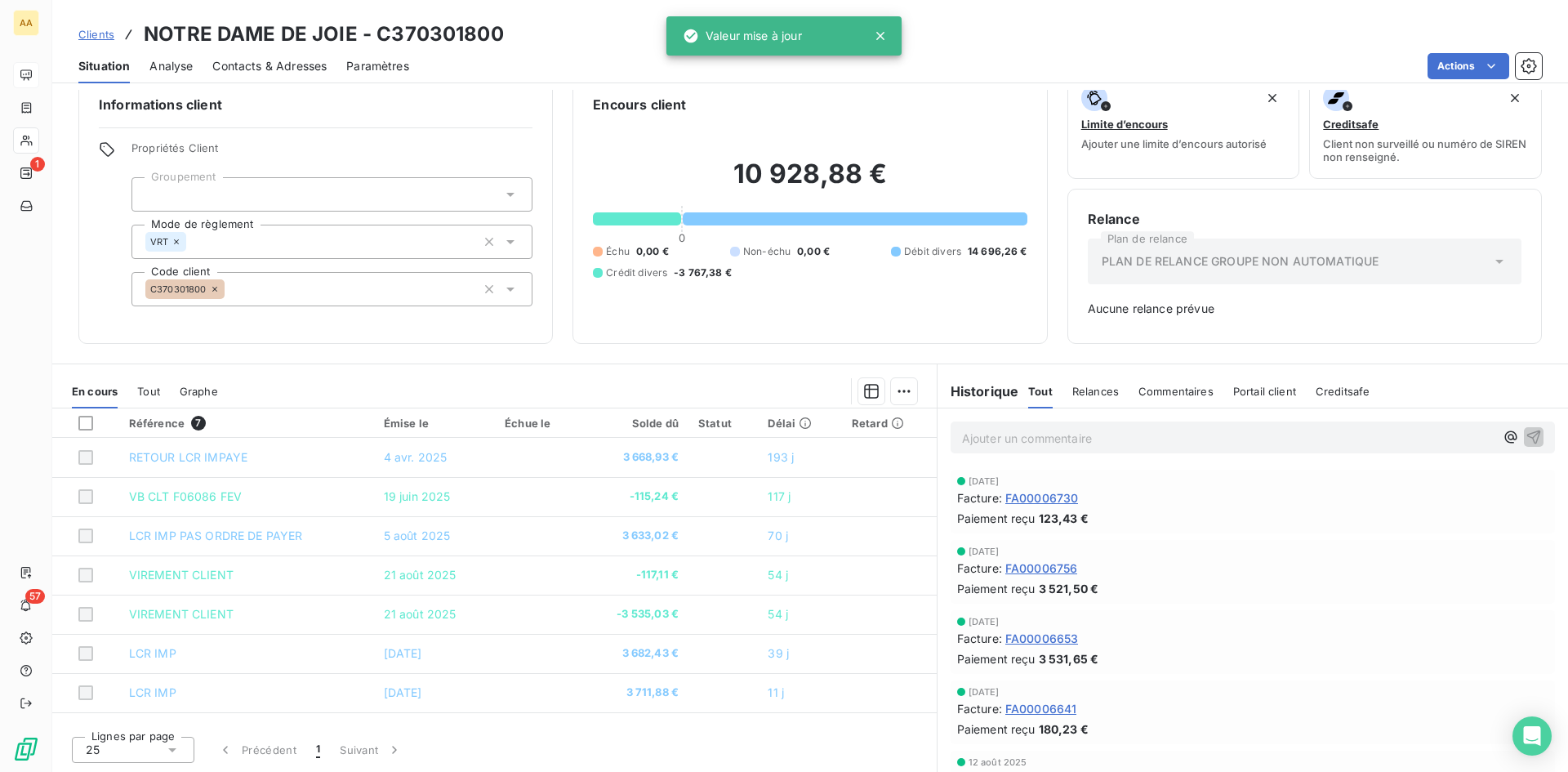
click at [562, 168] on div "Informations client Propriétés Client Groupement Mode de règlement VRT Code cli…" at bounding box center [810, 209] width 1516 height 269
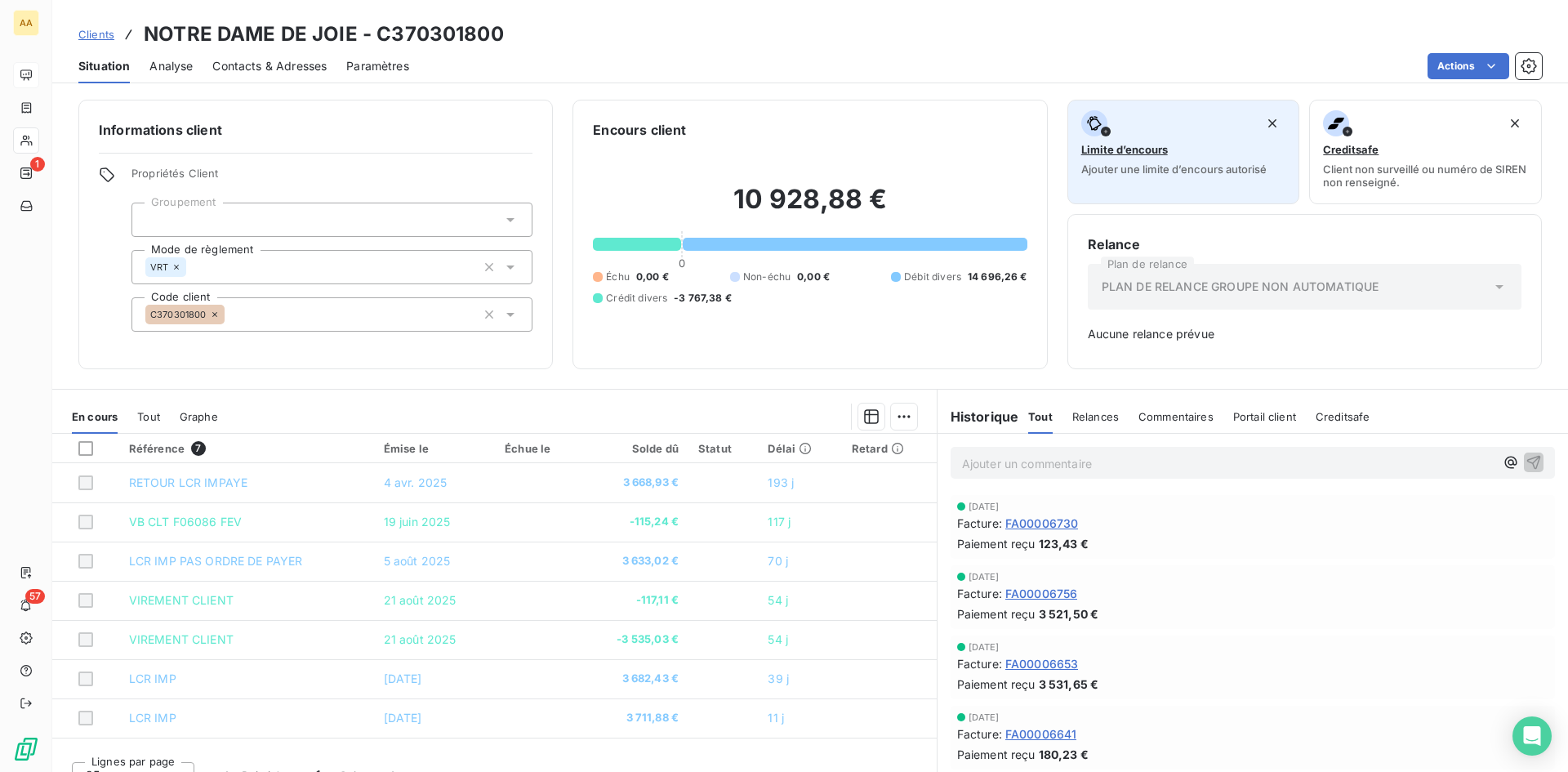
click at [1136, 152] on span "Limite d’encours" at bounding box center [1125, 149] width 86 height 13
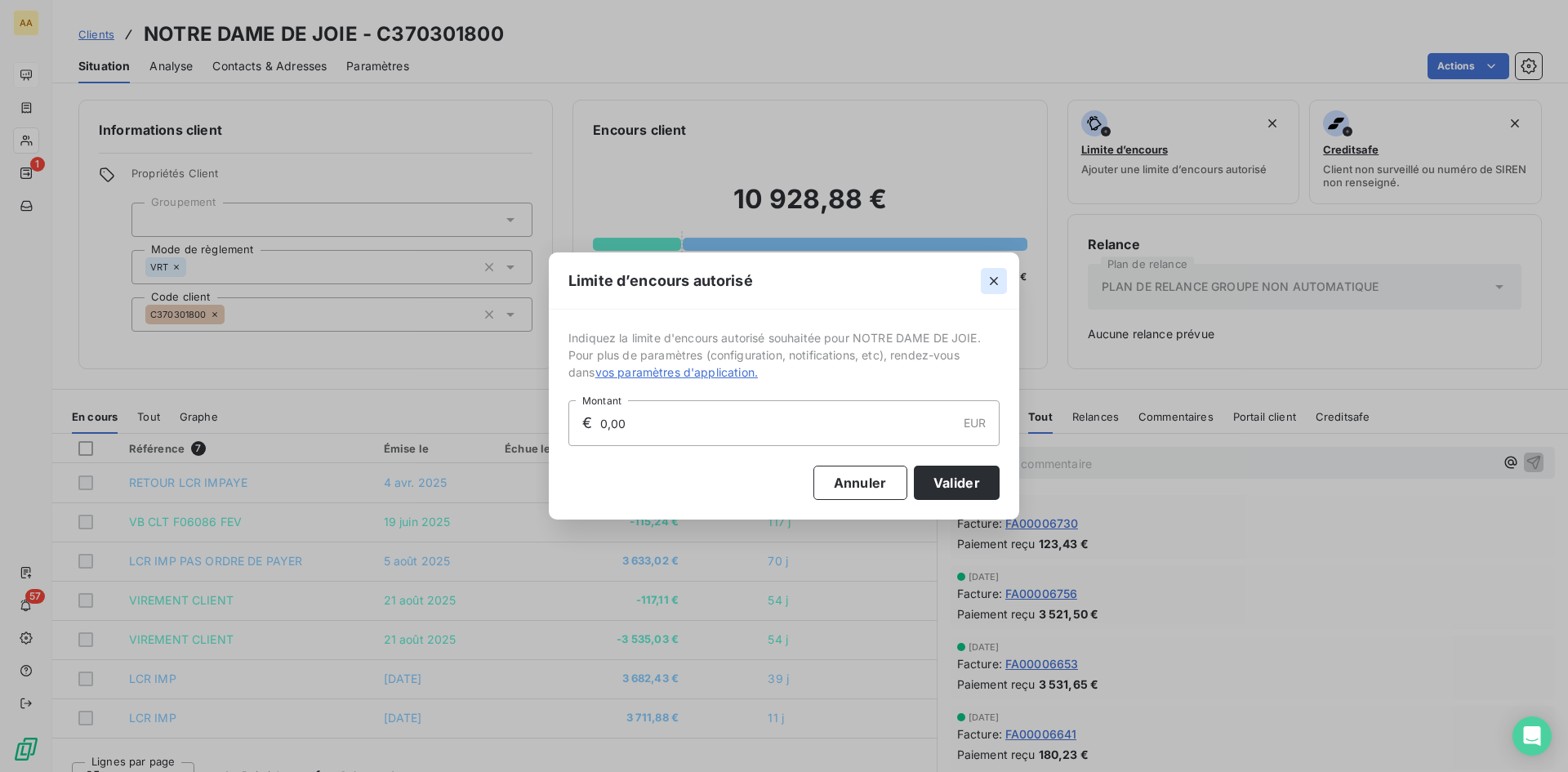
click at [989, 279] on icon "button" at bounding box center [993, 280] width 16 height 16
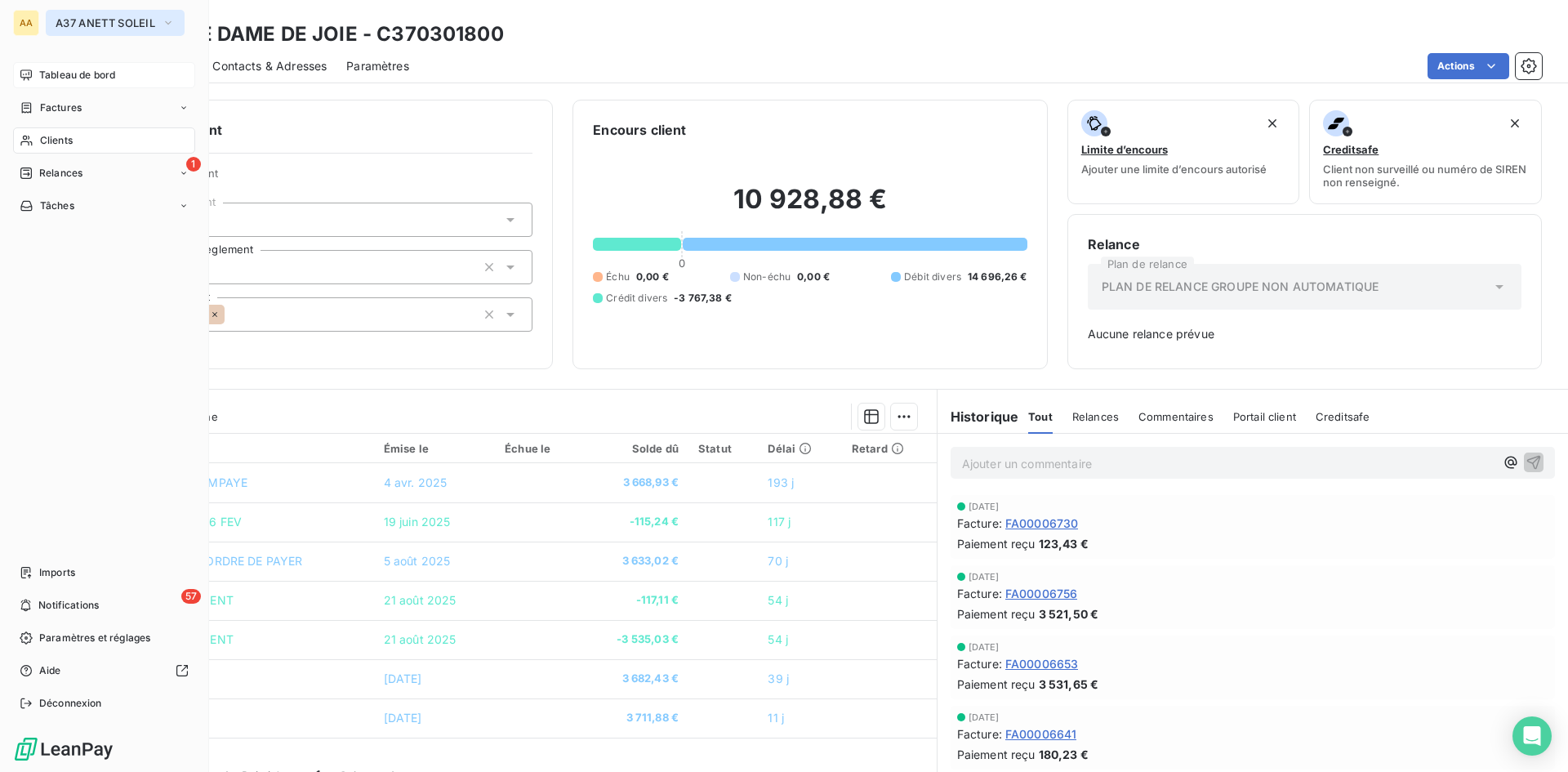
click at [172, 23] on icon "button" at bounding box center [168, 23] width 7 height 3
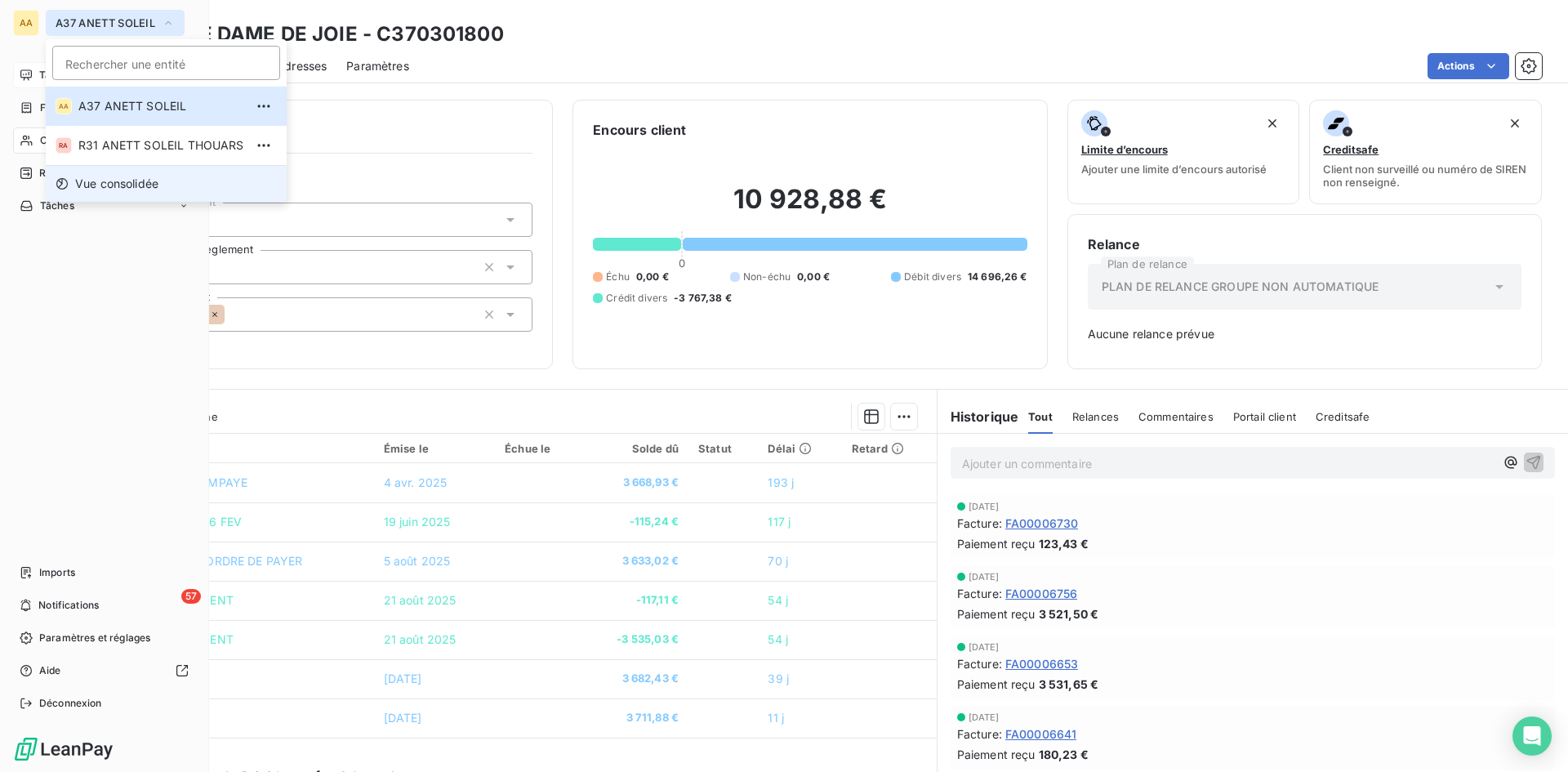
click at [138, 183] on span "Vue consolidée" at bounding box center [117, 184] width 83 height 16
